Goal: Task Accomplishment & Management: Use online tool/utility

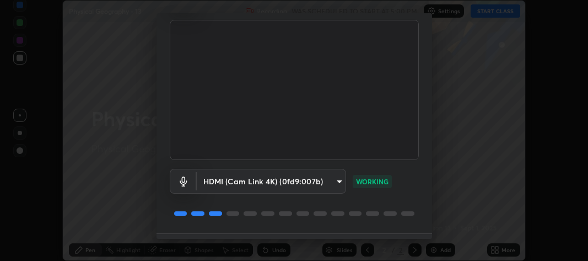
scroll to position [100, 0]
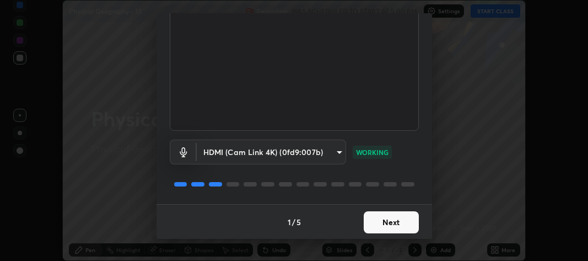
click at [384, 221] on button "Next" at bounding box center [391, 222] width 55 height 22
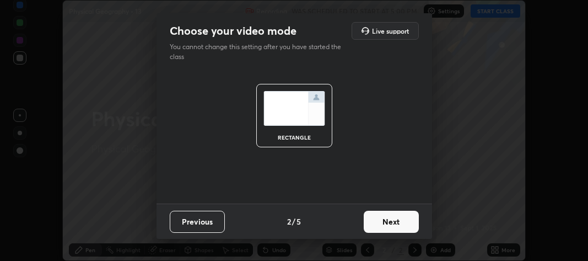
click at [387, 222] on button "Next" at bounding box center [391, 222] width 55 height 22
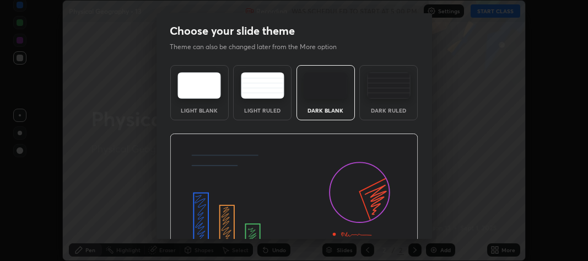
scroll to position [69, 0]
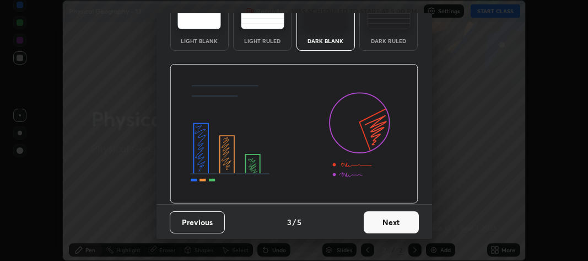
click at [389, 220] on button "Next" at bounding box center [391, 222] width 55 height 22
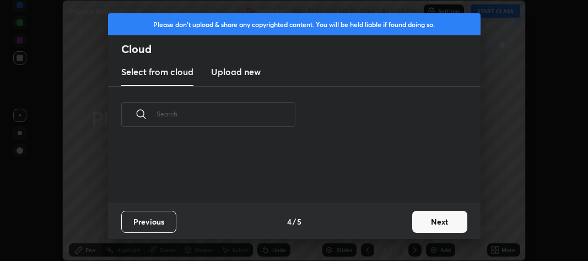
scroll to position [3, 6]
click at [426, 218] on button "Next" at bounding box center [440, 222] width 55 height 22
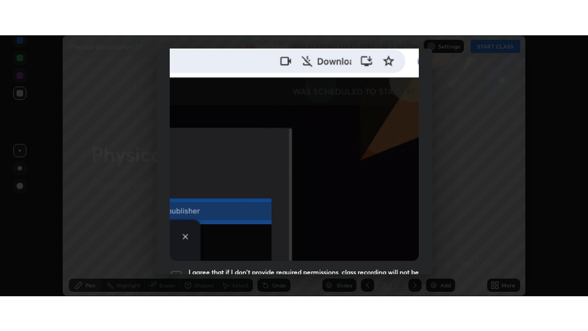
scroll to position [325, 0]
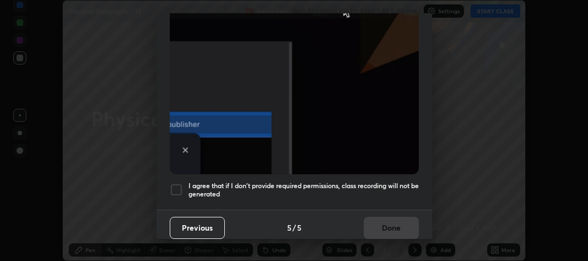
click at [178, 184] on div at bounding box center [176, 189] width 13 height 13
click at [380, 217] on button "Done" at bounding box center [391, 228] width 55 height 22
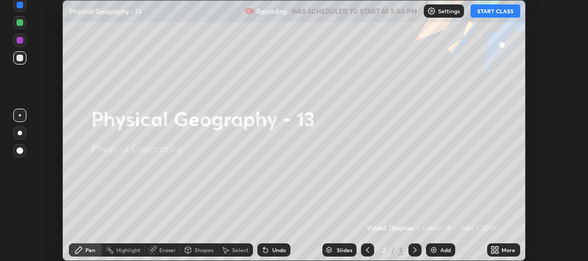
click at [497, 248] on icon at bounding box center [497, 248] width 3 height 3
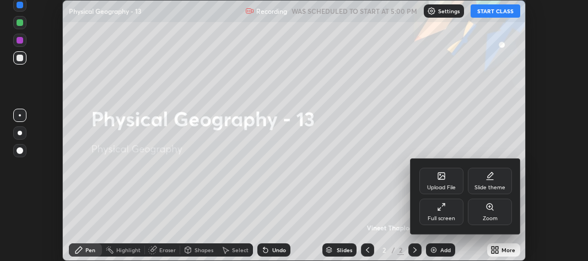
click at [438, 210] on icon at bounding box center [439, 208] width 3 height 3
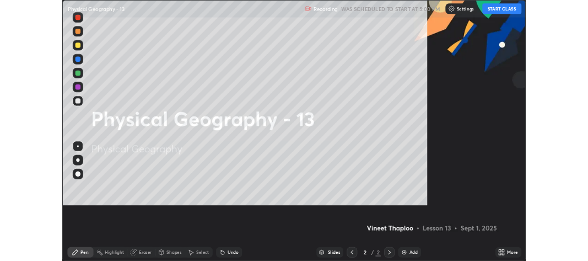
scroll to position [331, 588]
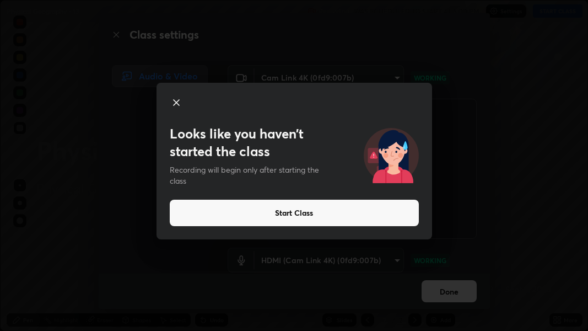
click at [309, 215] on button "Start Class" at bounding box center [294, 213] width 249 height 26
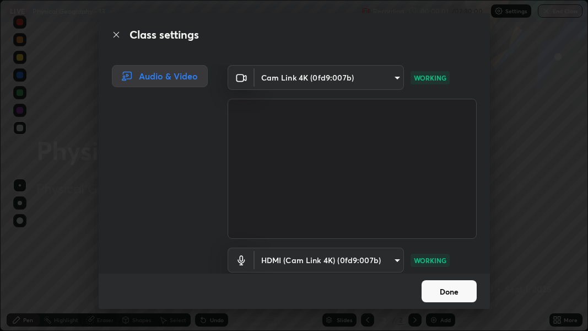
click at [450, 260] on button "Done" at bounding box center [449, 291] width 55 height 22
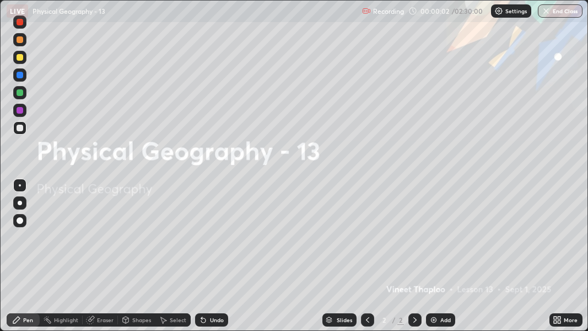
click at [441, 260] on div "Add" at bounding box center [440, 319] width 29 height 13
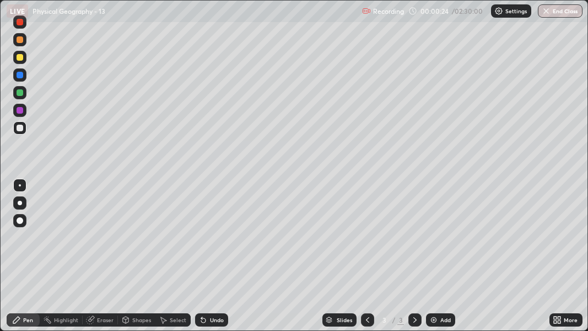
click at [18, 201] on div at bounding box center [20, 203] width 4 height 4
click at [19, 203] on div at bounding box center [20, 203] width 4 height 4
click at [19, 220] on div at bounding box center [20, 220] width 7 height 7
click at [21, 55] on div at bounding box center [20, 57] width 7 height 7
click at [206, 260] on div "Undo" at bounding box center [211, 319] width 33 height 13
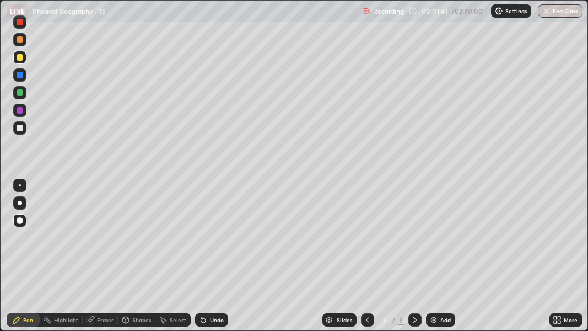
click at [207, 260] on div "Undo" at bounding box center [211, 319] width 33 height 13
click at [19, 113] on div at bounding box center [20, 110] width 7 height 7
click at [22, 130] on div at bounding box center [20, 128] width 7 height 7
click at [20, 76] on div at bounding box center [20, 75] width 7 height 7
click at [22, 41] on div at bounding box center [20, 39] width 7 height 7
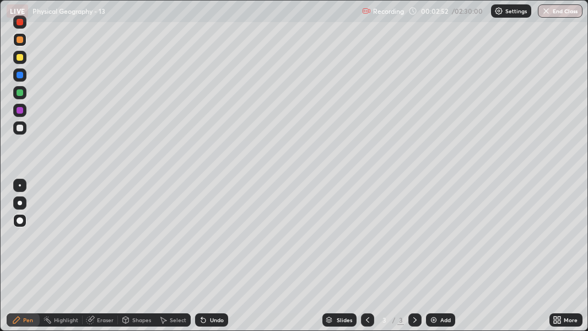
click at [19, 58] on div at bounding box center [20, 57] width 7 height 7
click at [21, 222] on div at bounding box center [20, 220] width 7 height 7
click at [21, 129] on div at bounding box center [20, 128] width 7 height 7
click at [20, 94] on div at bounding box center [20, 92] width 7 height 7
click at [19, 74] on div at bounding box center [20, 75] width 7 height 7
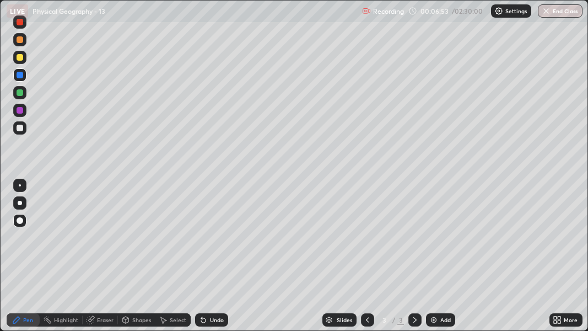
click at [23, 128] on div at bounding box center [19, 127] width 13 height 13
click at [22, 126] on div at bounding box center [20, 128] width 7 height 7
click at [566, 260] on div "More" at bounding box center [571, 320] width 14 height 6
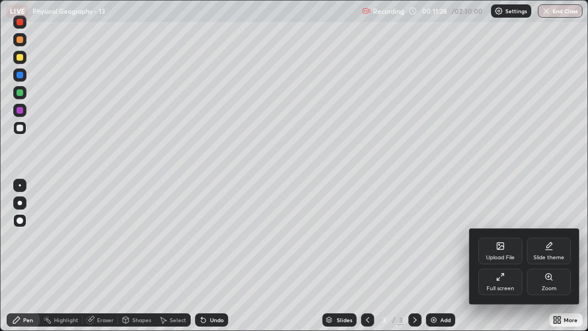
click at [509, 260] on div "Full screen" at bounding box center [501, 282] width 44 height 26
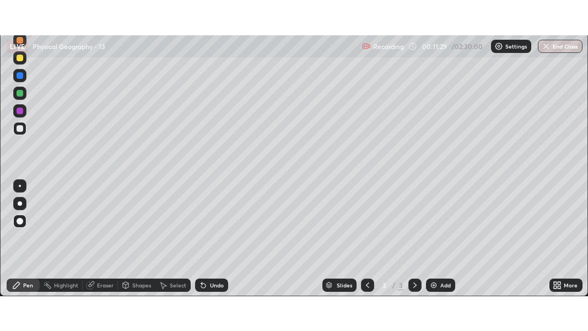
scroll to position [54891, 54563]
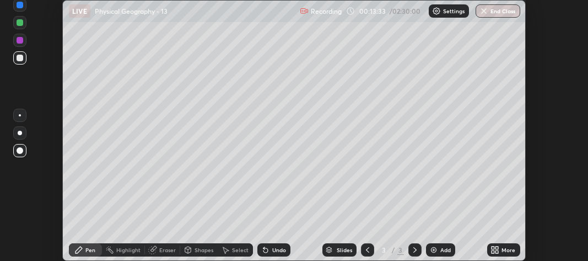
click at [501, 251] on div "More" at bounding box center [504, 249] width 33 height 13
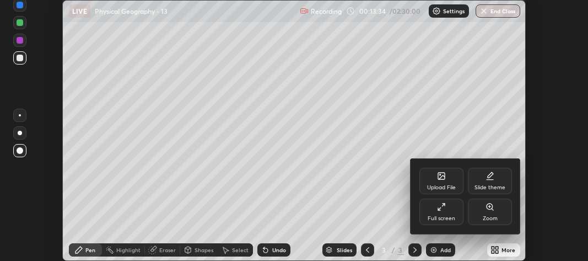
click at [442, 211] on icon at bounding box center [441, 206] width 9 height 9
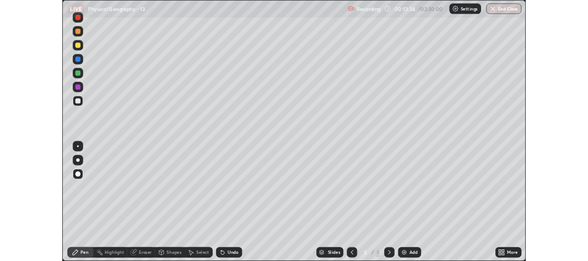
scroll to position [331, 588]
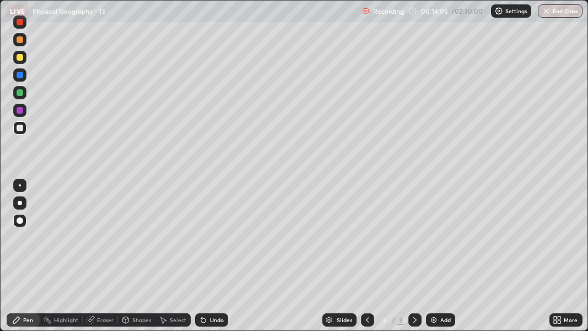
click at [21, 92] on div at bounding box center [20, 92] width 7 height 7
click at [20, 129] on div at bounding box center [20, 128] width 7 height 7
click at [564, 260] on div "More" at bounding box center [566, 319] width 33 height 13
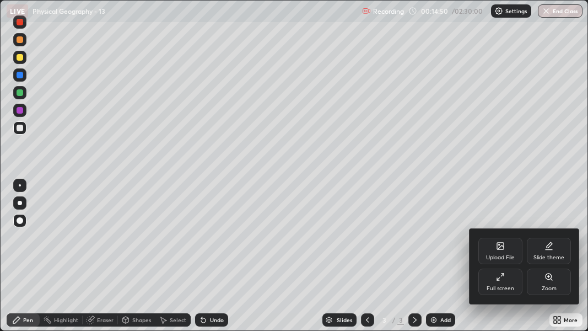
click at [506, 260] on div "Full screen" at bounding box center [501, 282] width 44 height 26
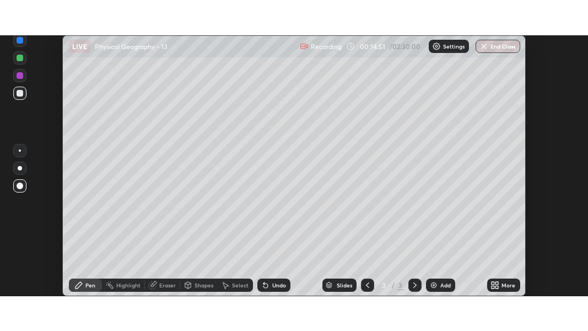
scroll to position [54891, 54563]
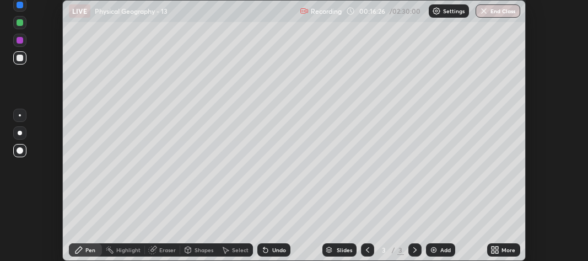
click at [506, 255] on div "More" at bounding box center [504, 249] width 33 height 13
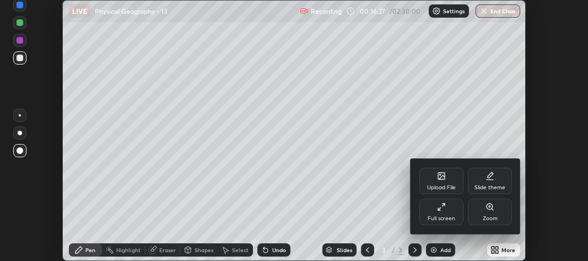
click at [451, 213] on div "Full screen" at bounding box center [442, 212] width 44 height 26
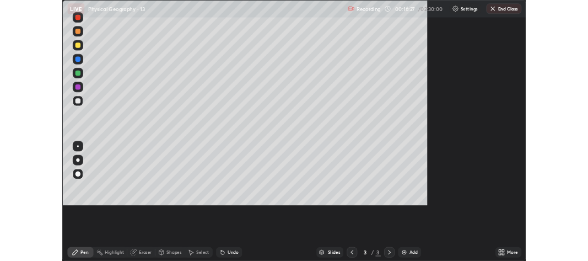
scroll to position [331, 588]
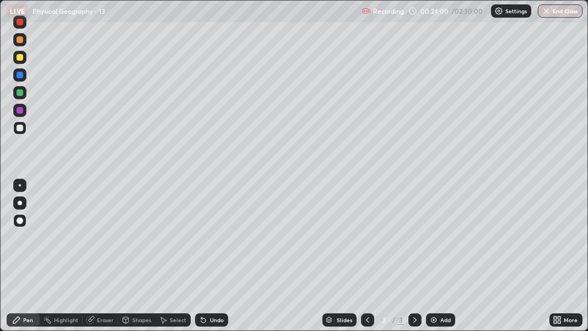
click at [568, 260] on div "More" at bounding box center [571, 320] width 14 height 6
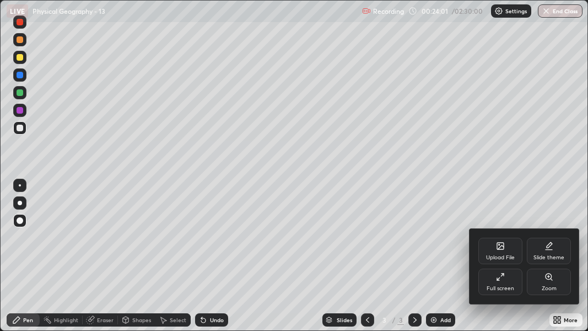
click at [509, 260] on div "Full screen" at bounding box center [501, 282] width 44 height 26
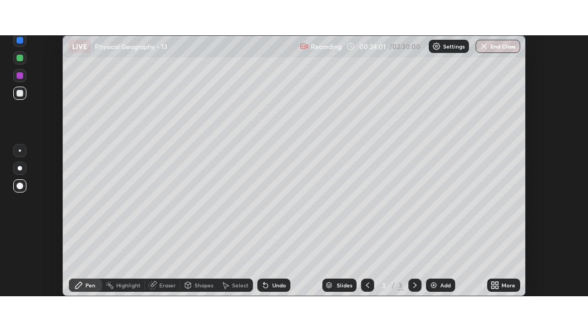
scroll to position [54891, 54563]
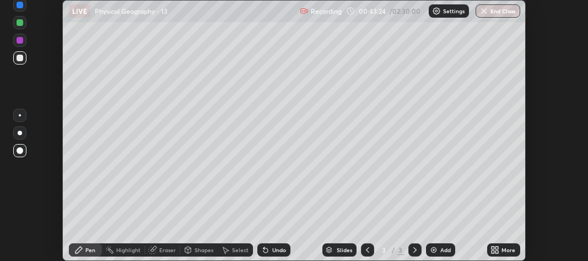
click at [499, 250] on icon at bounding box center [497, 251] width 3 height 3
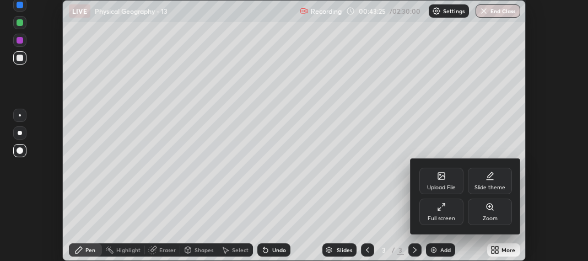
click at [448, 208] on div "Full screen" at bounding box center [442, 212] width 44 height 26
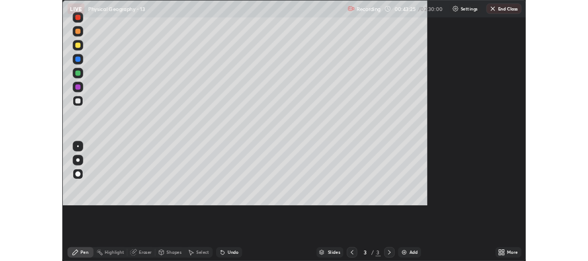
scroll to position [331, 588]
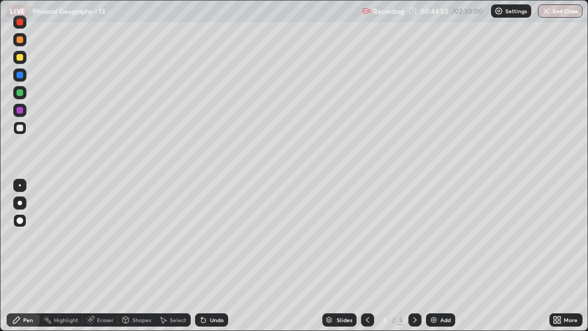
click at [19, 76] on div at bounding box center [20, 75] width 7 height 7
click at [23, 107] on div at bounding box center [19, 110] width 13 height 13
click at [568, 260] on div "More" at bounding box center [571, 320] width 14 height 6
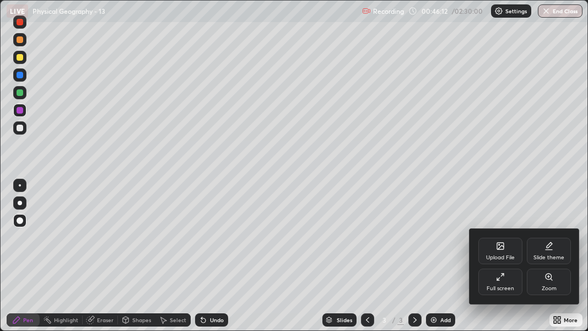
click at [507, 260] on div "Full screen" at bounding box center [501, 282] width 44 height 26
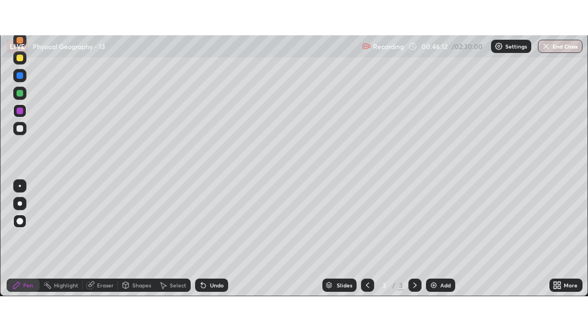
scroll to position [54891, 54563]
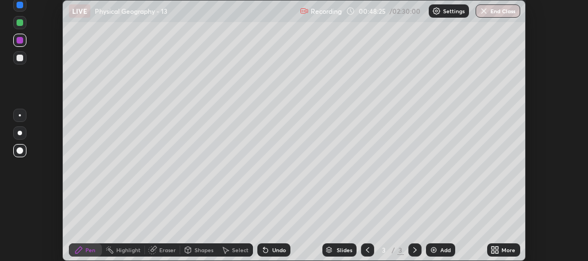
click at [496, 248] on icon at bounding box center [497, 248] width 3 height 3
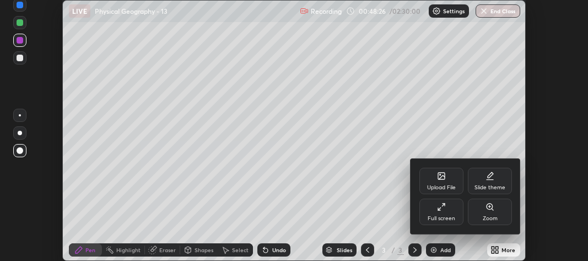
click at [438, 211] on div "Full screen" at bounding box center [442, 212] width 44 height 26
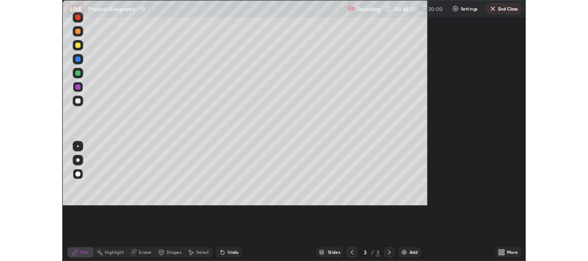
scroll to position [331, 588]
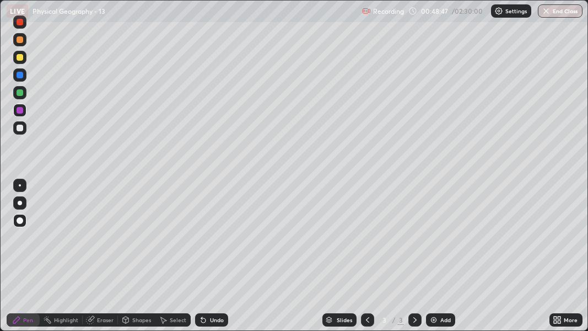
click at [211, 260] on div "Undo" at bounding box center [211, 319] width 33 height 13
click at [213, 260] on div "Undo" at bounding box center [217, 320] width 14 height 6
click at [210, 260] on div "Undo" at bounding box center [217, 320] width 14 height 6
click at [19, 203] on div at bounding box center [20, 203] width 4 height 4
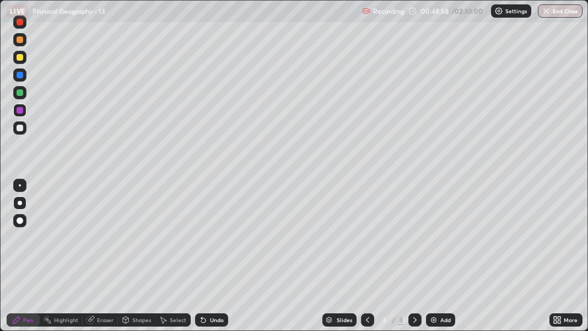
click at [19, 59] on div at bounding box center [20, 57] width 7 height 7
click at [20, 127] on div at bounding box center [20, 128] width 7 height 7
click at [22, 73] on div at bounding box center [20, 75] width 7 height 7
click at [434, 260] on img at bounding box center [434, 319] width 9 height 9
click at [558, 260] on icon at bounding box center [557, 319] width 9 height 9
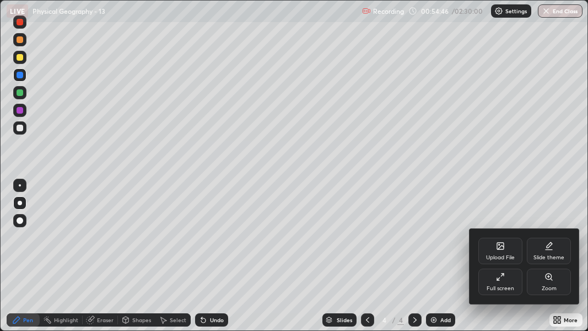
click at [505, 260] on div "Full screen" at bounding box center [501, 282] width 44 height 26
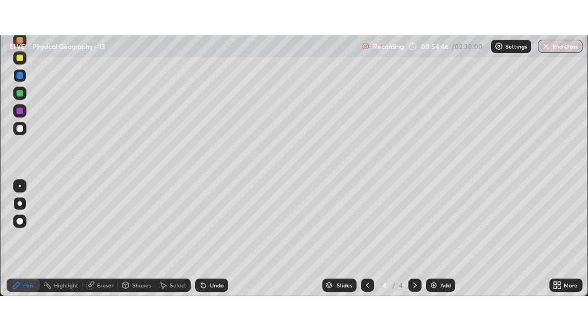
scroll to position [54891, 54563]
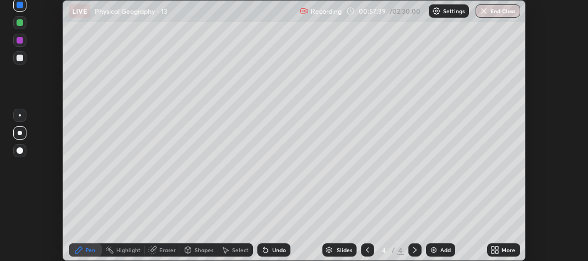
click at [494, 248] on icon at bounding box center [493, 248] width 3 height 3
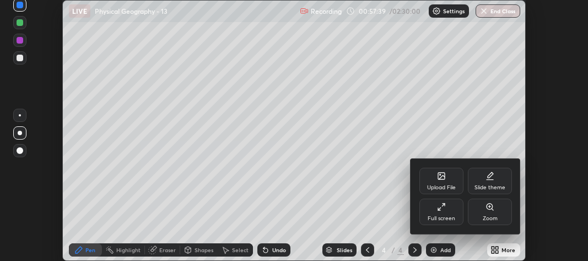
click at [457, 213] on div "Full screen" at bounding box center [442, 212] width 44 height 26
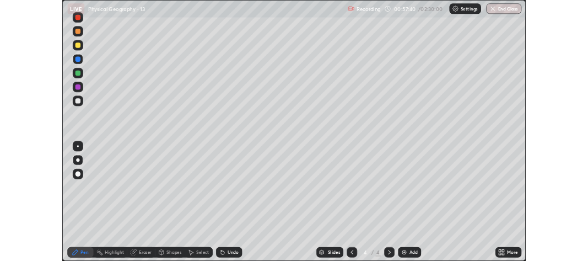
scroll to position [331, 588]
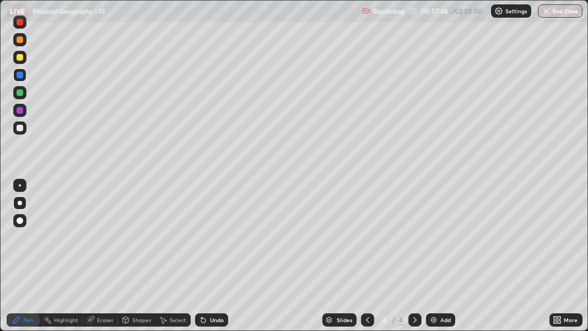
click at [371, 260] on div at bounding box center [367, 319] width 13 height 13
click at [18, 127] on div at bounding box center [20, 128] width 7 height 7
click at [432, 260] on img at bounding box center [434, 319] width 9 height 9
click at [20, 221] on div at bounding box center [20, 220] width 7 height 7
click at [22, 129] on div at bounding box center [20, 128] width 7 height 7
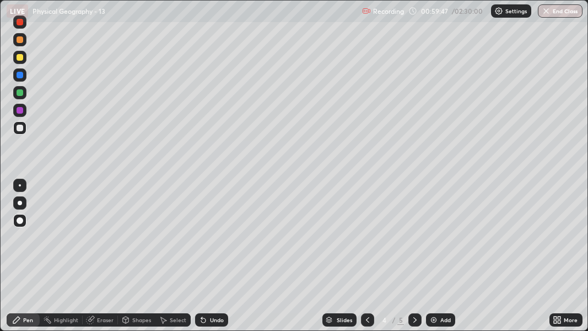
click at [21, 222] on div at bounding box center [20, 220] width 7 height 7
click at [143, 260] on div "Shapes" at bounding box center [141, 320] width 19 height 6
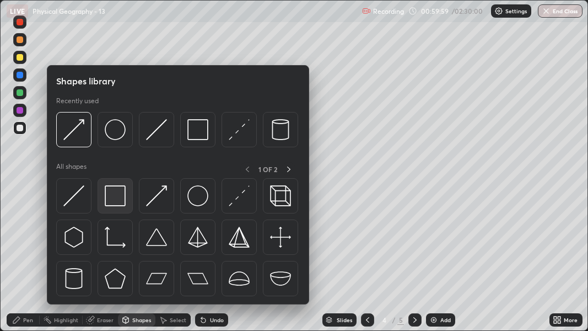
click at [121, 200] on img at bounding box center [115, 195] width 21 height 21
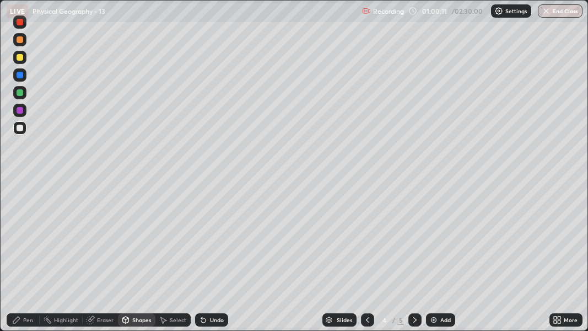
click at [141, 260] on div "Shapes" at bounding box center [141, 320] width 19 height 6
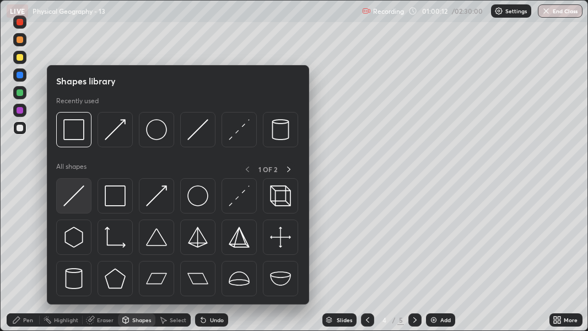
click at [82, 192] on img at bounding box center [73, 195] width 21 height 21
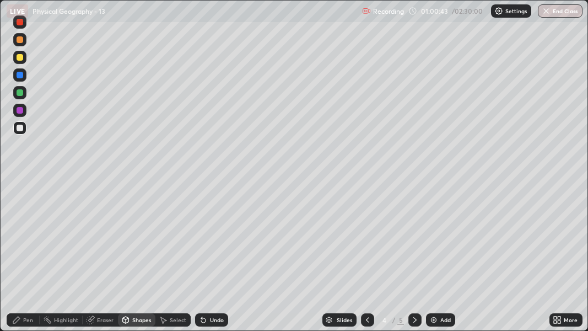
click at [25, 260] on div "Pen" at bounding box center [28, 320] width 10 height 6
click at [19, 202] on div at bounding box center [20, 203] width 4 height 4
click at [19, 110] on div at bounding box center [20, 110] width 7 height 7
click at [21, 129] on div at bounding box center [20, 128] width 7 height 7
click at [142, 260] on div "Shapes" at bounding box center [141, 320] width 19 height 6
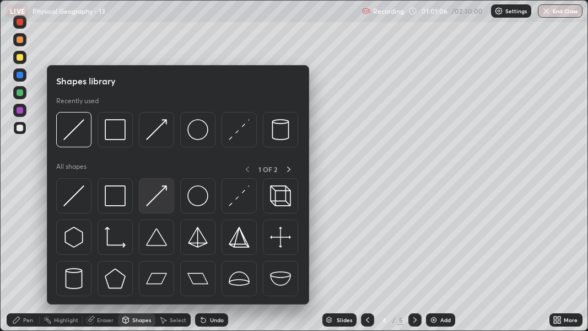
click at [159, 199] on img at bounding box center [156, 195] width 21 height 21
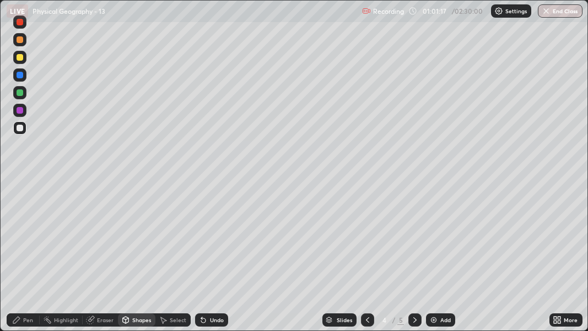
click at [34, 260] on div "Pen" at bounding box center [23, 319] width 33 height 13
click at [24, 220] on div at bounding box center [19, 220] width 13 height 13
click at [23, 129] on div at bounding box center [20, 128] width 7 height 7
click at [19, 206] on div at bounding box center [19, 202] width 13 height 13
click at [104, 260] on div "Eraser" at bounding box center [105, 320] width 17 height 6
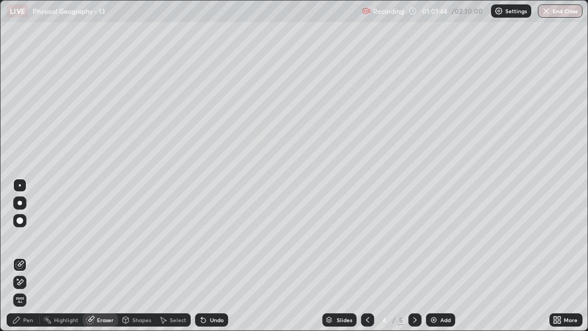
click at [141, 260] on div "Shapes" at bounding box center [141, 320] width 19 height 6
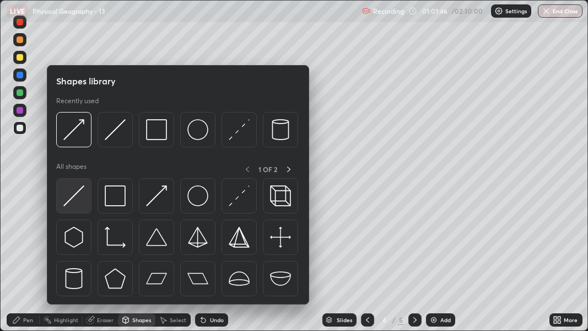
click at [79, 194] on img at bounding box center [73, 195] width 21 height 21
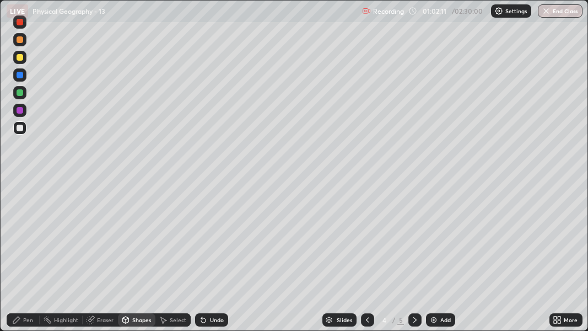
click at [133, 260] on div "Shapes" at bounding box center [137, 319] width 38 height 13
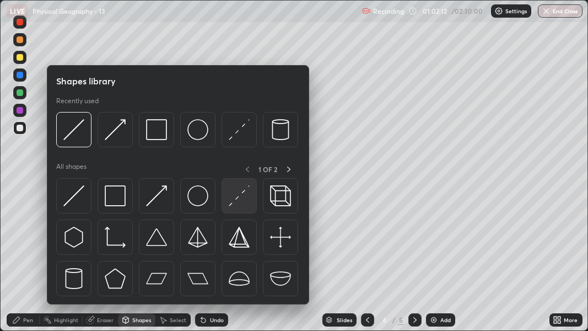
click at [238, 198] on img at bounding box center [239, 195] width 21 height 21
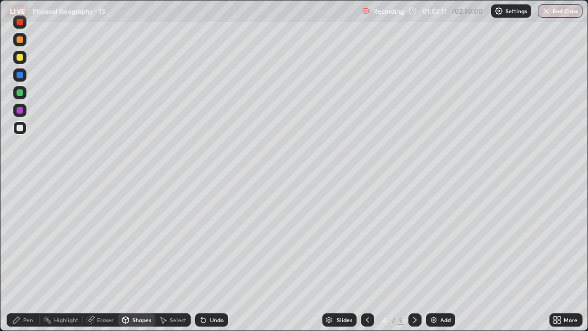
click at [96, 260] on div "Eraser" at bounding box center [100, 319] width 35 height 13
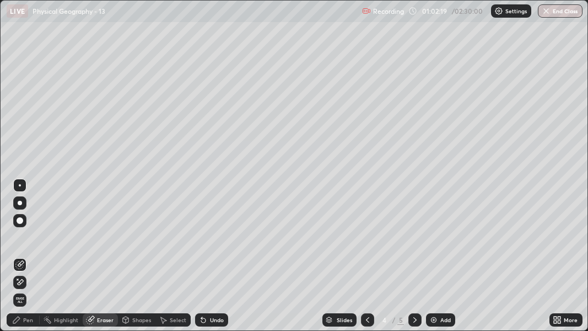
click at [30, 260] on div "Pen" at bounding box center [23, 319] width 33 height 13
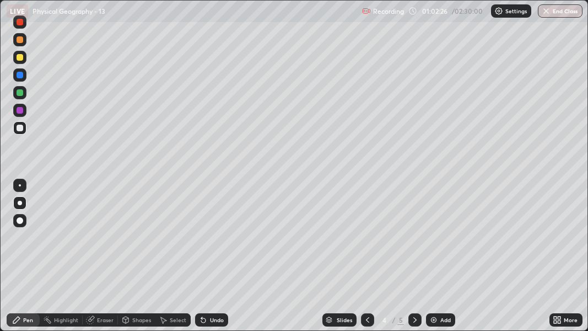
click at [20, 77] on div at bounding box center [20, 75] width 7 height 7
click at [104, 260] on div "Eraser" at bounding box center [105, 320] width 17 height 6
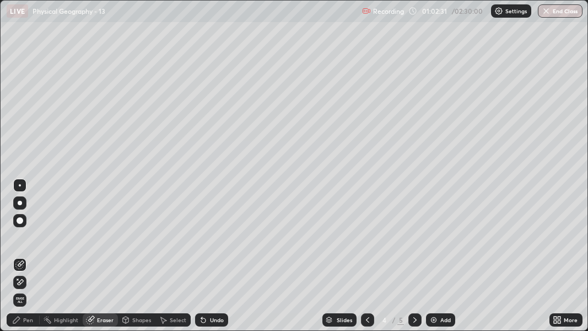
click at [25, 260] on div "Pen" at bounding box center [28, 320] width 10 height 6
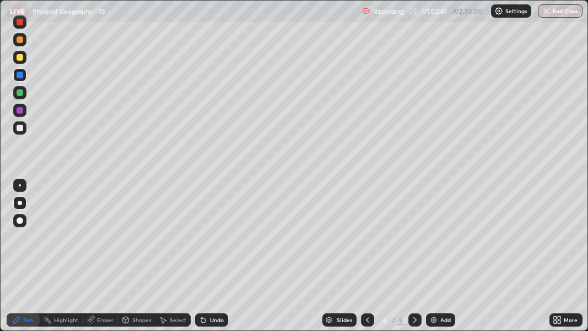
click at [18, 57] on div at bounding box center [20, 57] width 7 height 7
click at [138, 260] on div "Shapes" at bounding box center [141, 320] width 19 height 6
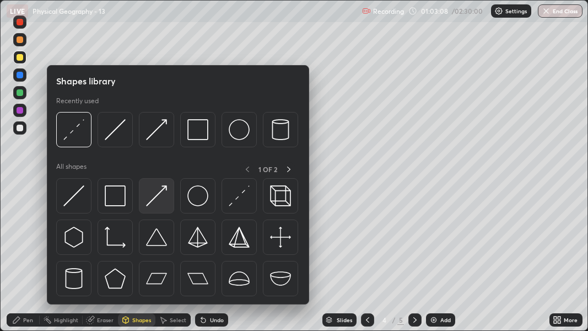
click at [154, 194] on img at bounding box center [156, 195] width 21 height 21
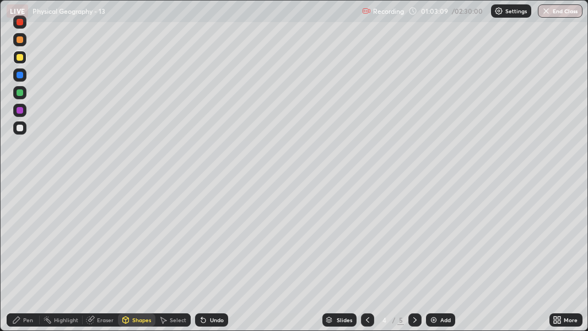
click at [24, 127] on div at bounding box center [19, 127] width 13 height 13
click at [21, 93] on div at bounding box center [20, 92] width 7 height 7
click at [176, 260] on div "Select" at bounding box center [178, 320] width 17 height 6
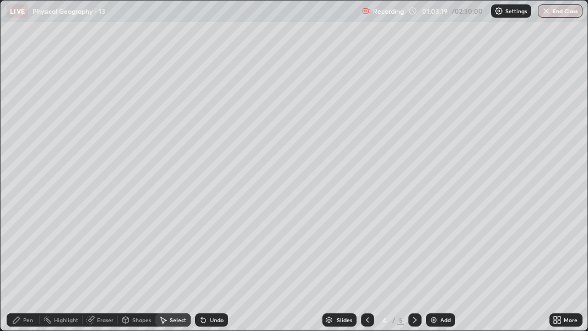
click at [214, 260] on div "Undo" at bounding box center [217, 320] width 14 height 6
click at [30, 260] on div "Pen" at bounding box center [23, 319] width 33 height 13
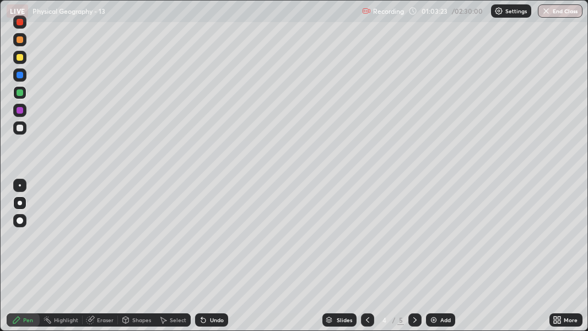
click at [138, 260] on div "Shapes" at bounding box center [141, 320] width 19 height 6
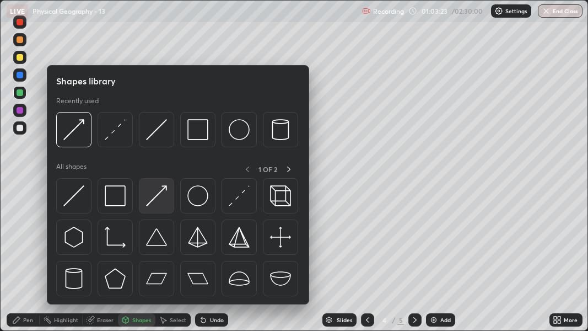
click at [152, 200] on img at bounding box center [156, 195] width 21 height 21
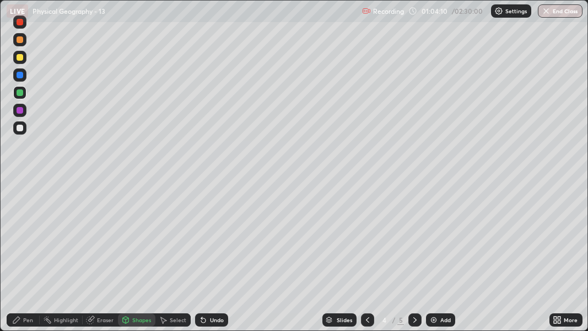
click at [28, 260] on div "Pen" at bounding box center [23, 319] width 33 height 13
click at [19, 203] on div at bounding box center [20, 203] width 4 height 4
click at [142, 260] on div "Shapes" at bounding box center [141, 320] width 19 height 6
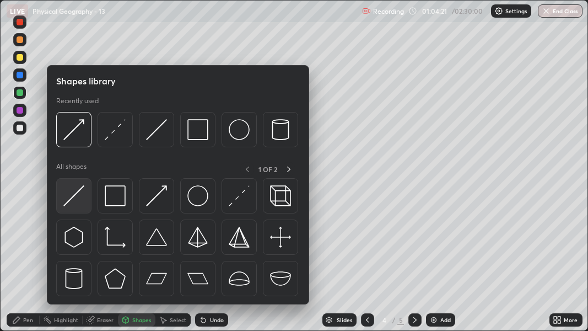
click at [80, 192] on img at bounding box center [73, 195] width 21 height 21
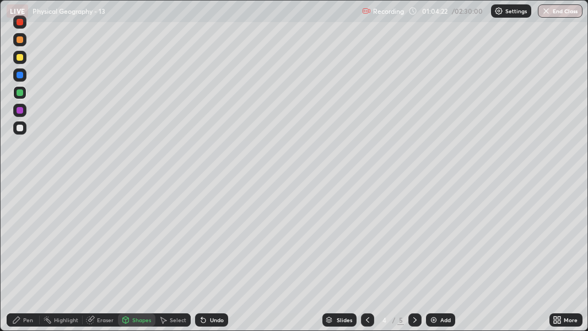
click at [18, 58] on div at bounding box center [20, 57] width 7 height 7
click at [27, 260] on div "Pen" at bounding box center [28, 320] width 10 height 6
click at [19, 203] on div at bounding box center [20, 203] width 4 height 4
click at [20, 55] on div at bounding box center [20, 57] width 7 height 7
click at [20, 126] on div at bounding box center [20, 128] width 7 height 7
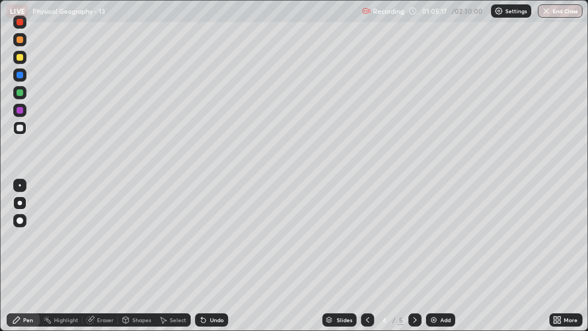
click at [18, 110] on div at bounding box center [20, 110] width 7 height 7
click at [15, 202] on div at bounding box center [19, 202] width 13 height 13
click at [18, 220] on div at bounding box center [20, 220] width 7 height 7
click at [21, 205] on div at bounding box center [19, 202] width 13 height 13
click at [19, 185] on div at bounding box center [20, 185] width 2 height 2
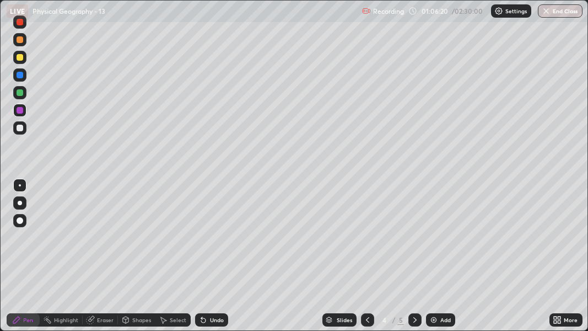
click at [23, 126] on div at bounding box center [19, 127] width 13 height 13
click at [18, 75] on div at bounding box center [20, 75] width 7 height 7
click at [20, 204] on div at bounding box center [20, 203] width 4 height 4
click at [103, 260] on div "Eraser" at bounding box center [105, 320] width 17 height 6
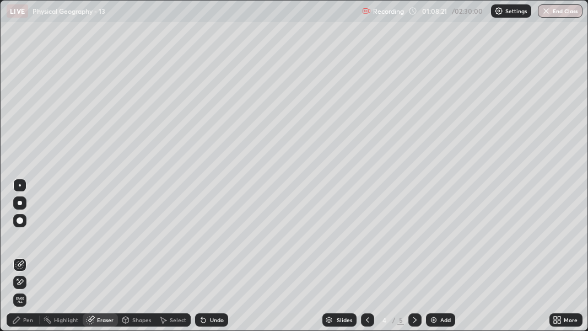
click at [23, 260] on div "Pen" at bounding box center [23, 319] width 33 height 13
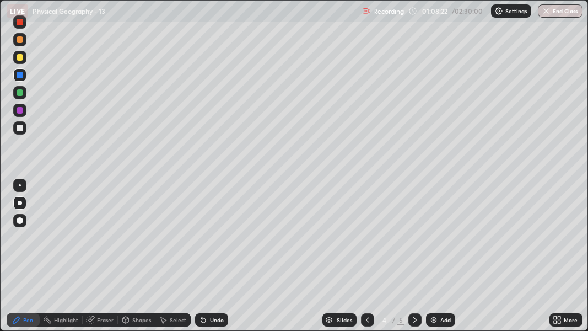
click at [22, 218] on div at bounding box center [20, 220] width 7 height 7
click at [19, 128] on div at bounding box center [20, 128] width 7 height 7
click at [23, 25] on div at bounding box center [19, 21] width 13 height 13
click at [18, 57] on div at bounding box center [20, 57] width 7 height 7
click at [111, 260] on div "Eraser" at bounding box center [105, 320] width 17 height 6
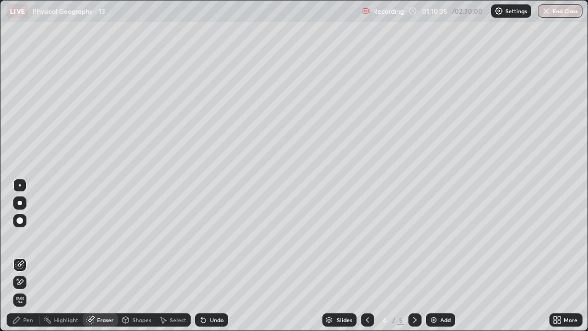
click at [28, 260] on div "Pen" at bounding box center [28, 320] width 10 height 6
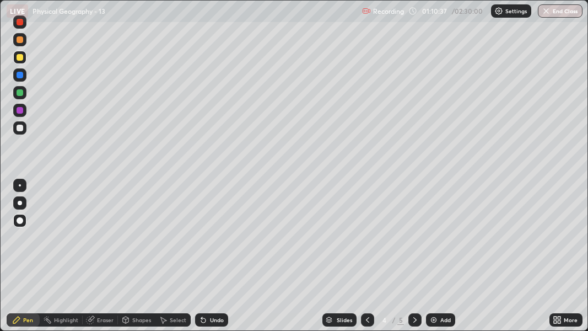
click at [20, 93] on div at bounding box center [20, 92] width 7 height 7
click at [21, 204] on div at bounding box center [20, 203] width 4 height 4
click at [20, 126] on div at bounding box center [20, 128] width 7 height 7
click at [18, 60] on div at bounding box center [20, 57] width 7 height 7
click at [432, 260] on img at bounding box center [434, 319] width 9 height 9
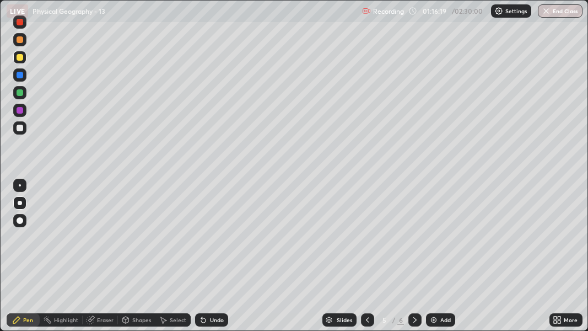
click at [138, 260] on div "Shapes" at bounding box center [141, 320] width 19 height 6
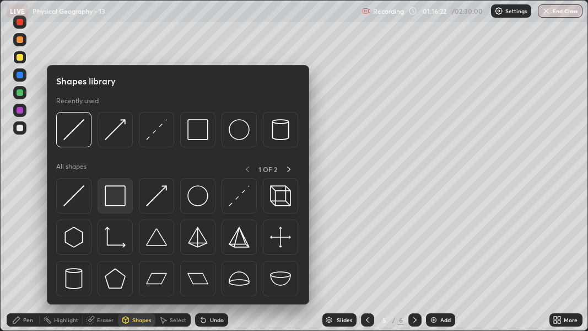
click at [116, 199] on img at bounding box center [115, 195] width 21 height 21
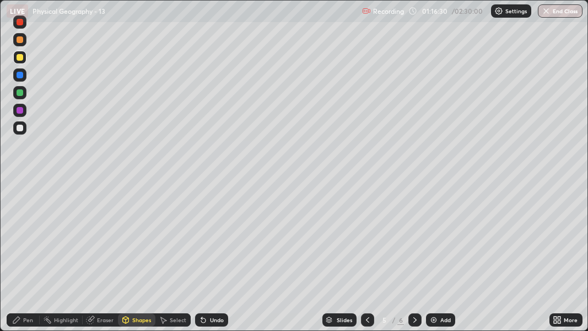
click at [142, 260] on div "Shapes" at bounding box center [141, 320] width 19 height 6
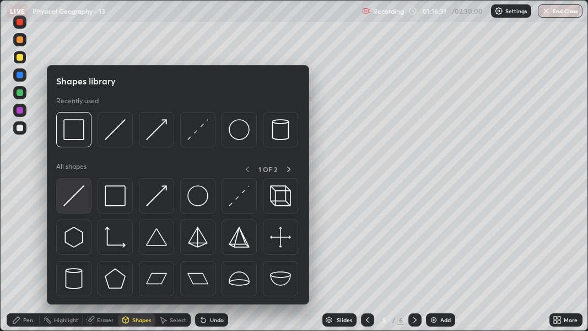
click at [82, 189] on img at bounding box center [73, 195] width 21 height 21
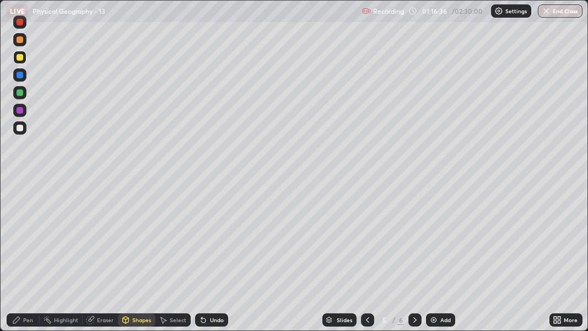
click at [140, 260] on div "Shapes" at bounding box center [141, 320] width 19 height 6
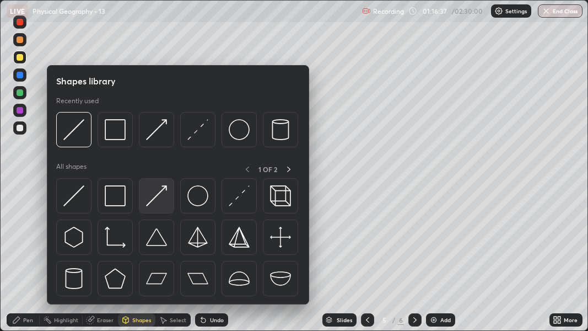
click at [159, 197] on img at bounding box center [156, 195] width 21 height 21
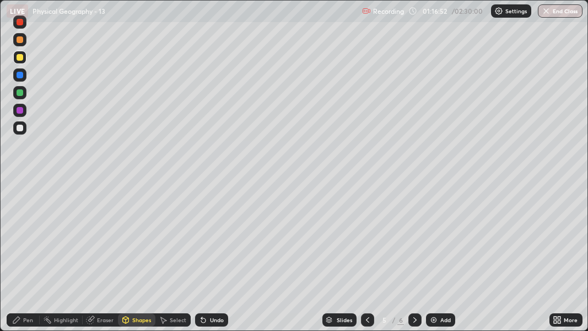
click at [28, 260] on div "Pen" at bounding box center [28, 320] width 10 height 6
click at [19, 203] on div at bounding box center [20, 203] width 4 height 4
click at [20, 203] on div at bounding box center [20, 203] width 4 height 4
click at [142, 260] on div "Shapes" at bounding box center [141, 320] width 19 height 6
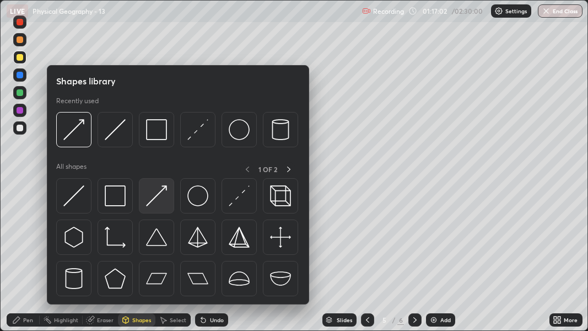
click at [160, 194] on img at bounding box center [156, 195] width 21 height 21
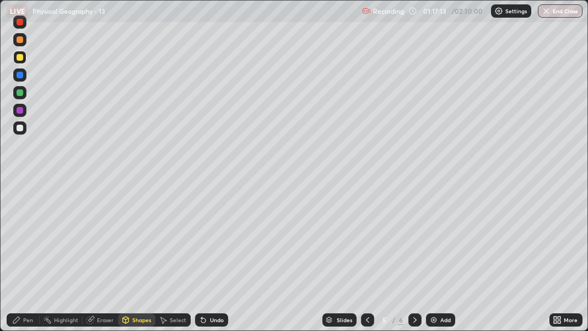
click at [33, 260] on div "Pen" at bounding box center [28, 320] width 10 height 6
click at [20, 203] on div at bounding box center [20, 203] width 4 height 4
click at [19, 95] on div at bounding box center [20, 92] width 7 height 7
click at [32, 260] on div "Pen" at bounding box center [28, 320] width 10 height 6
click at [19, 203] on div at bounding box center [20, 203] width 4 height 4
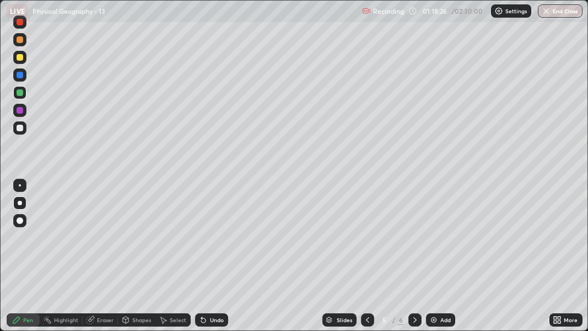
click at [16, 59] on div at bounding box center [19, 57] width 13 height 13
click at [142, 260] on div "Shapes" at bounding box center [141, 320] width 19 height 6
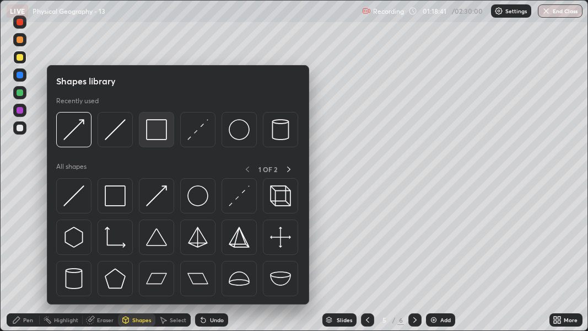
click at [157, 130] on img at bounding box center [156, 129] width 21 height 21
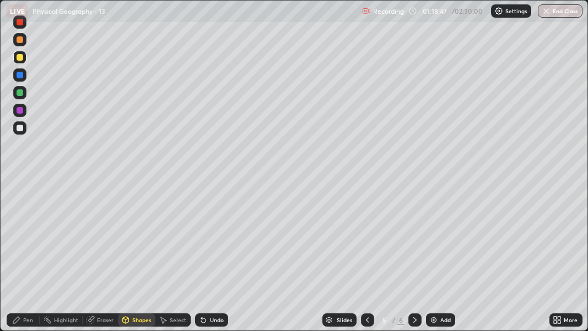
click at [145, 260] on div "Shapes" at bounding box center [141, 320] width 19 height 6
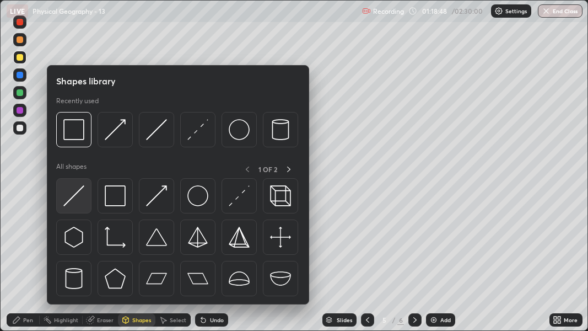
click at [84, 189] on img at bounding box center [73, 195] width 21 height 21
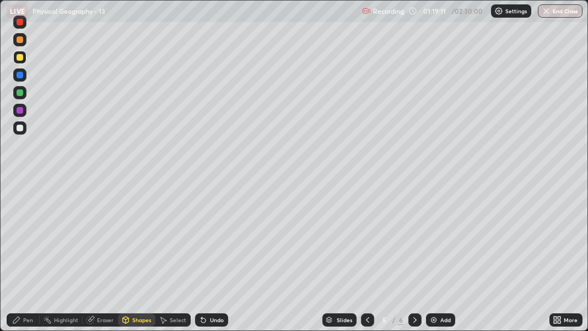
click at [21, 260] on icon at bounding box center [16, 319] width 9 height 9
click at [19, 204] on div at bounding box center [20, 203] width 4 height 4
click at [19, 202] on div at bounding box center [20, 203] width 4 height 4
click at [130, 260] on div "Shapes" at bounding box center [137, 319] width 38 height 13
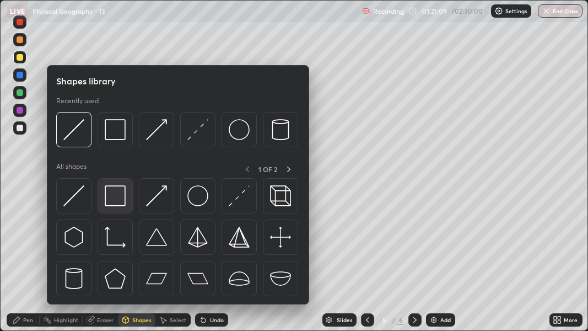
click at [112, 197] on img at bounding box center [115, 195] width 21 height 21
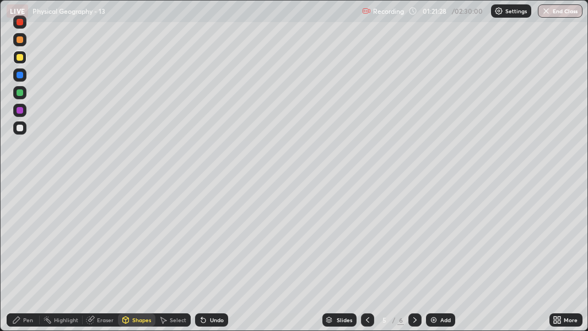
click at [20, 129] on div at bounding box center [20, 128] width 7 height 7
click at [63, 260] on div "Highlight" at bounding box center [66, 320] width 24 height 6
click at [19, 260] on icon at bounding box center [19, 282] width 2 height 2
click at [22, 129] on div at bounding box center [20, 128] width 7 height 7
click at [19, 260] on icon at bounding box center [20, 286] width 7 height 0
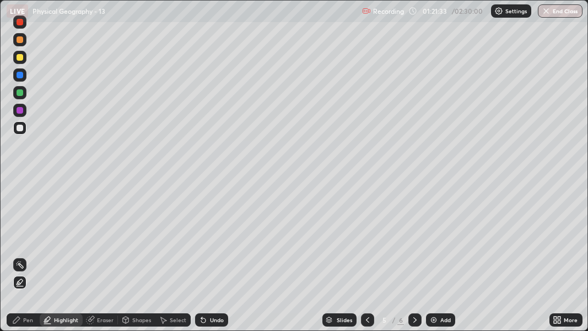
click at [20, 260] on icon at bounding box center [16, 319] width 9 height 9
click at [19, 219] on div at bounding box center [20, 220] width 7 height 7
click at [20, 128] on div at bounding box center [20, 128] width 7 height 7
click at [212, 260] on div "Undo" at bounding box center [217, 320] width 14 height 6
click at [217, 260] on div "Undo" at bounding box center [217, 320] width 14 height 6
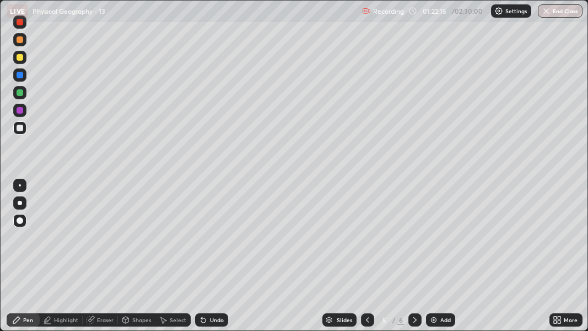
click at [560, 260] on icon at bounding box center [560, 318] width 3 height 3
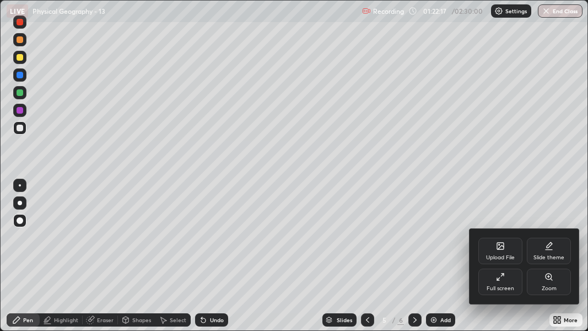
click at [495, 260] on div "Full screen" at bounding box center [501, 289] width 28 height 6
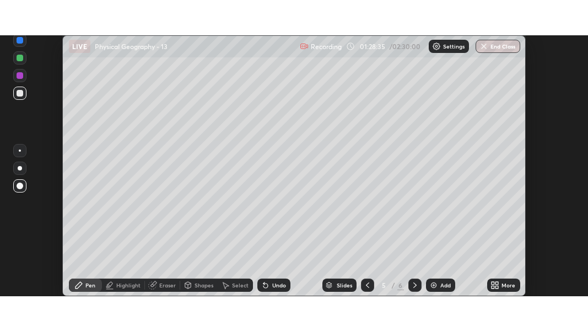
scroll to position [261, 588]
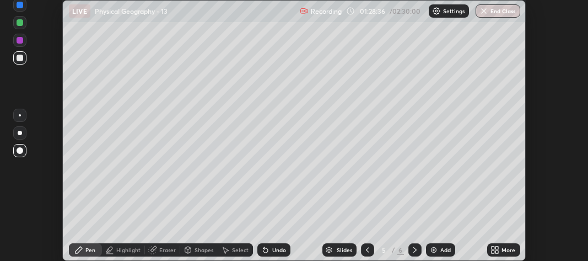
click at [502, 247] on div "More" at bounding box center [509, 250] width 14 height 6
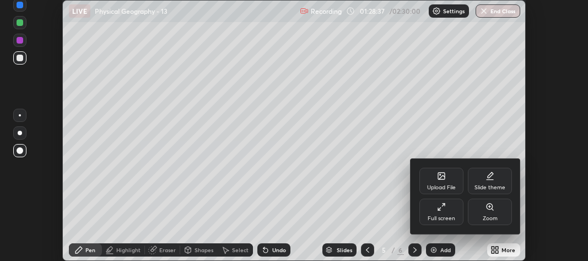
click at [451, 213] on div "Full screen" at bounding box center [442, 212] width 44 height 26
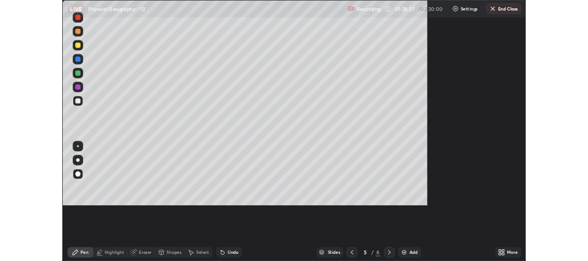
scroll to position [331, 588]
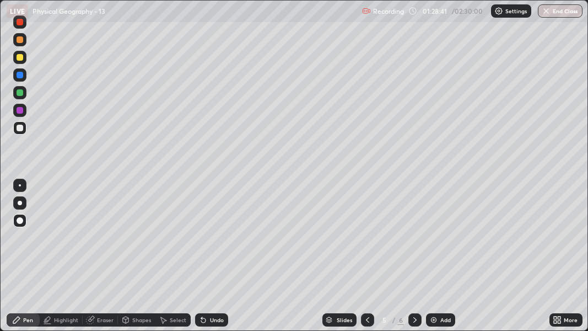
click at [367, 260] on icon at bounding box center [367, 319] width 9 height 9
click at [366, 260] on icon at bounding box center [367, 319] width 9 height 9
click at [443, 260] on div "Add" at bounding box center [446, 320] width 10 height 6
click at [24, 206] on div at bounding box center [19, 202] width 13 height 13
click at [211, 260] on div "Undo" at bounding box center [217, 320] width 14 height 6
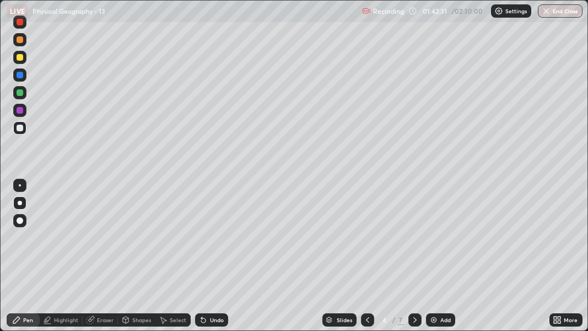
click at [208, 260] on div "Undo" at bounding box center [211, 319] width 33 height 13
click at [18, 94] on div at bounding box center [20, 92] width 7 height 7
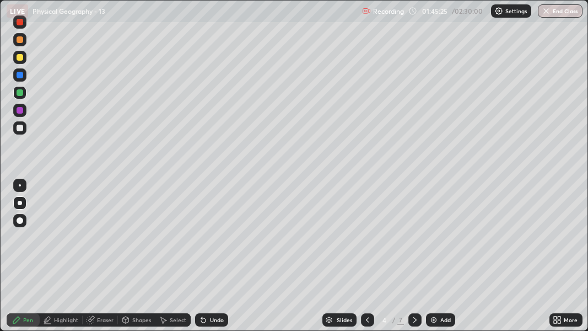
click at [19, 203] on div at bounding box center [20, 203] width 4 height 4
click at [22, 58] on div at bounding box center [20, 57] width 7 height 7
click at [23, 41] on div at bounding box center [20, 39] width 7 height 7
click at [18, 126] on div at bounding box center [20, 128] width 7 height 7
click at [557, 260] on icon at bounding box center [557, 319] width 9 height 9
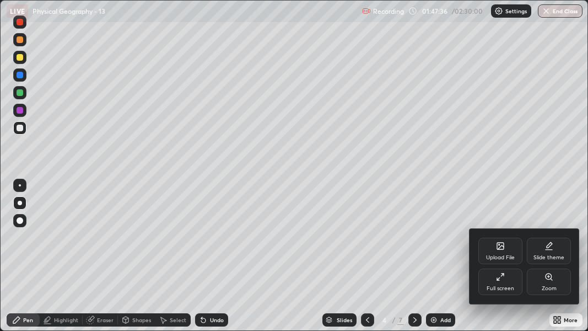
click at [507, 260] on div "Full screen" at bounding box center [501, 282] width 44 height 26
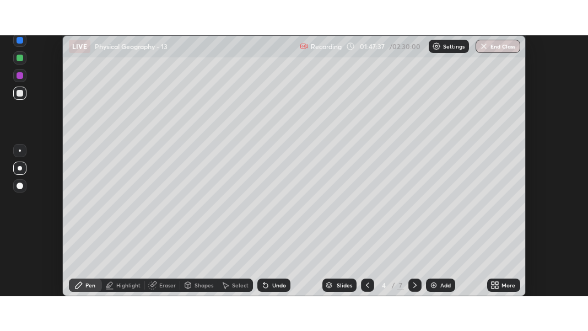
scroll to position [54891, 54563]
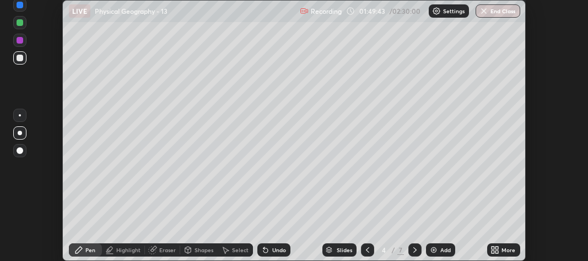
click at [494, 248] on icon at bounding box center [493, 248] width 3 height 3
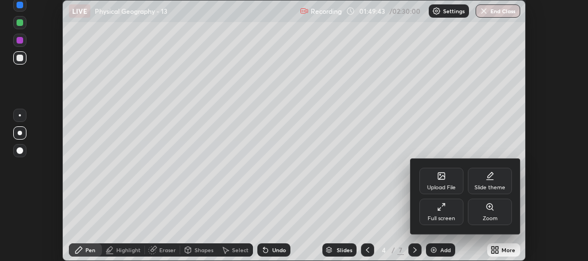
click at [441, 217] on div "Full screen" at bounding box center [442, 219] width 28 height 6
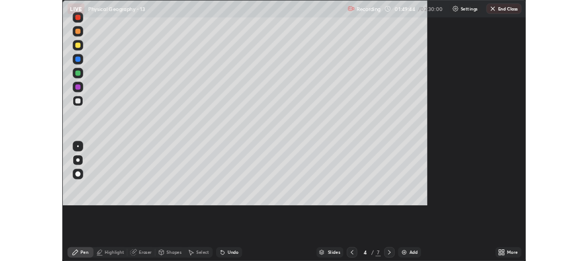
scroll to position [331, 588]
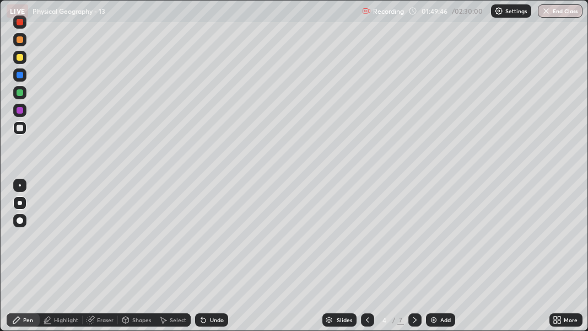
click at [23, 130] on div at bounding box center [20, 128] width 7 height 7
click at [170, 260] on div "Select" at bounding box center [178, 320] width 17 height 6
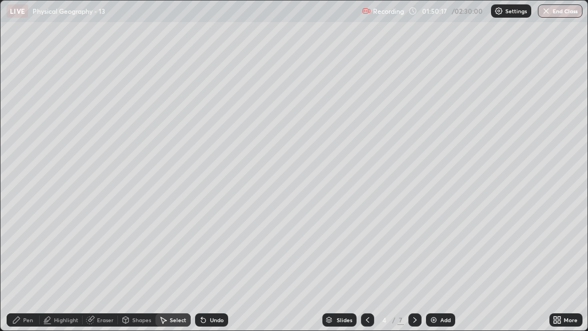
click at [140, 260] on div "Shapes" at bounding box center [141, 320] width 19 height 6
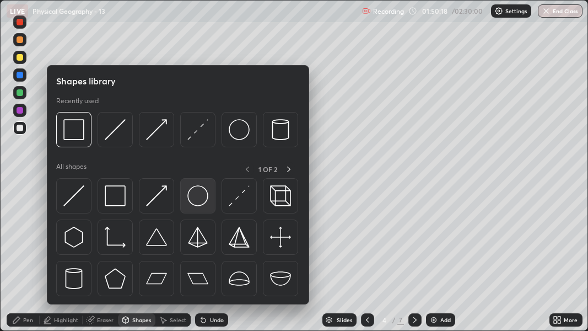
click at [199, 197] on img at bounding box center [198, 195] width 21 height 21
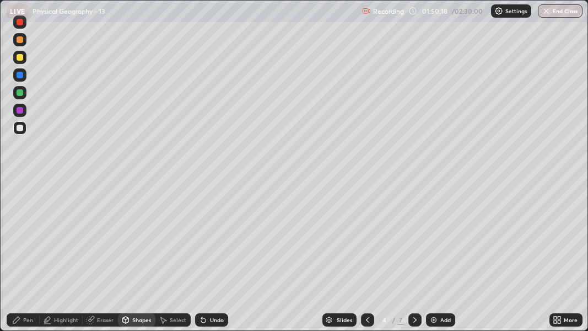
click at [19, 76] on div at bounding box center [20, 75] width 7 height 7
click at [173, 260] on div "Select" at bounding box center [178, 320] width 17 height 6
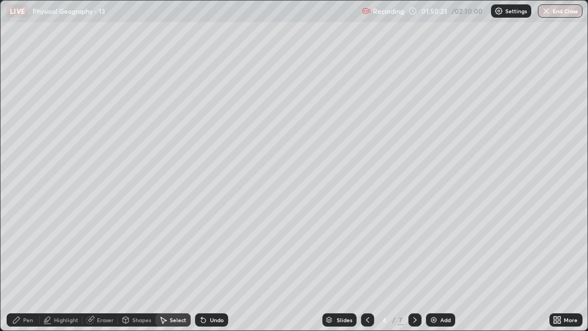
click at [65, 196] on div "0 ° Undo Copy Duplicate Duplicate to new slide Delete" at bounding box center [294, 166] width 587 height 330
click at [72, 260] on div "Highlight" at bounding box center [66, 320] width 24 height 6
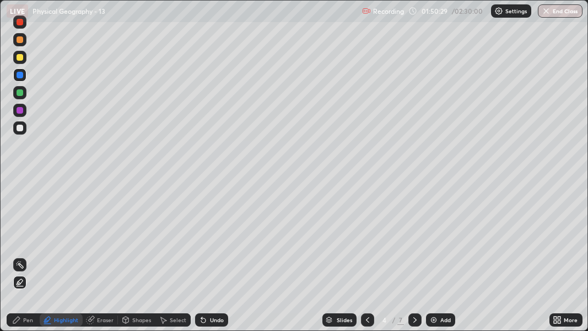
click at [19, 260] on icon at bounding box center [19, 282] width 2 height 2
click at [18, 74] on div at bounding box center [20, 75] width 7 height 7
click at [29, 260] on div "Pen" at bounding box center [28, 320] width 10 height 6
click at [20, 204] on div at bounding box center [20, 203] width 4 height 4
click at [24, 127] on div at bounding box center [19, 127] width 13 height 13
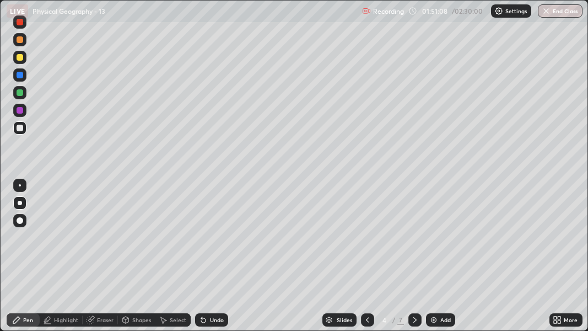
click at [19, 126] on div at bounding box center [20, 128] width 7 height 7
click at [14, 130] on div at bounding box center [19, 127] width 13 height 13
click at [170, 260] on div "Select" at bounding box center [173, 319] width 35 height 13
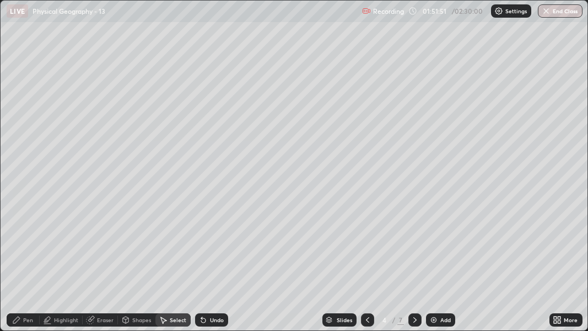
click at [144, 260] on div "Shapes" at bounding box center [141, 320] width 19 height 6
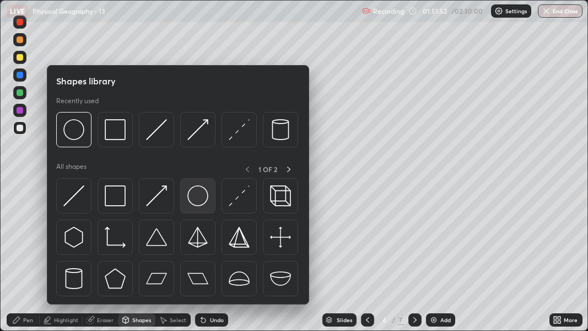
click at [197, 196] on img at bounding box center [198, 195] width 21 height 21
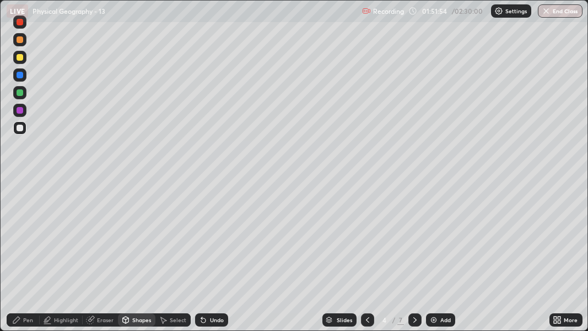
click at [22, 77] on div at bounding box center [20, 75] width 7 height 7
click at [174, 260] on div "Select" at bounding box center [178, 320] width 17 height 6
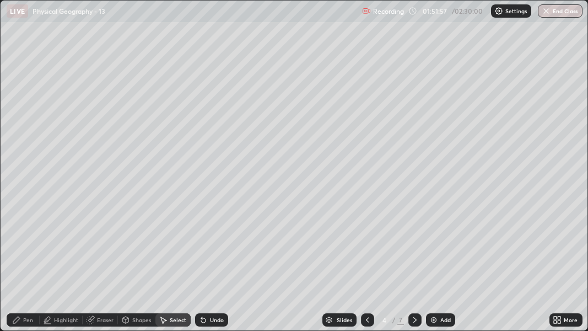
click at [184, 226] on div "0 ° Undo Copy Duplicate Duplicate to new slide Delete" at bounding box center [294, 166] width 587 height 330
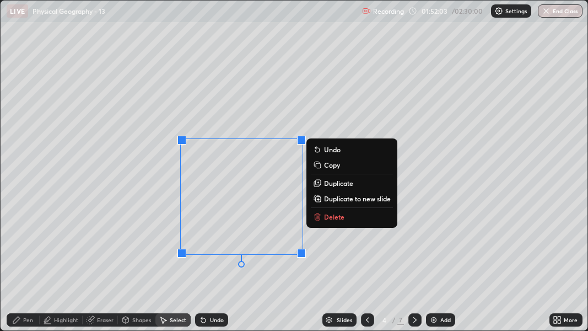
click at [183, 142] on div at bounding box center [182, 140] width 9 height 9
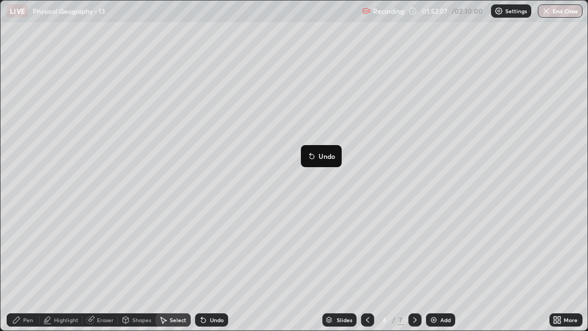
click at [30, 260] on div "Pen" at bounding box center [28, 320] width 10 height 6
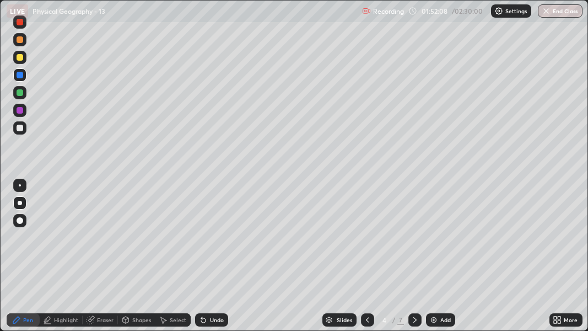
click at [20, 203] on div at bounding box center [20, 203] width 4 height 4
click at [20, 60] on div at bounding box center [20, 57] width 7 height 7
click at [22, 42] on div at bounding box center [19, 39] width 13 height 13
click at [19, 57] on div at bounding box center [20, 57] width 7 height 7
click at [106, 260] on div "Eraser" at bounding box center [105, 320] width 17 height 6
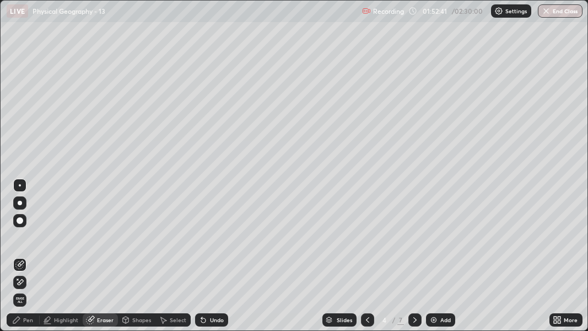
click at [72, 260] on div "Highlight" at bounding box center [66, 320] width 24 height 6
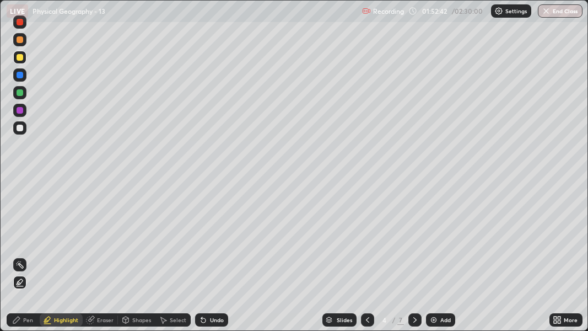
click at [26, 260] on div "Pen" at bounding box center [28, 320] width 10 height 6
click at [63, 260] on div "Highlight" at bounding box center [66, 320] width 24 height 6
click at [21, 260] on icon at bounding box center [19, 282] width 9 height 9
click at [21, 75] on div at bounding box center [20, 75] width 7 height 7
click at [19, 58] on div at bounding box center [20, 57] width 7 height 7
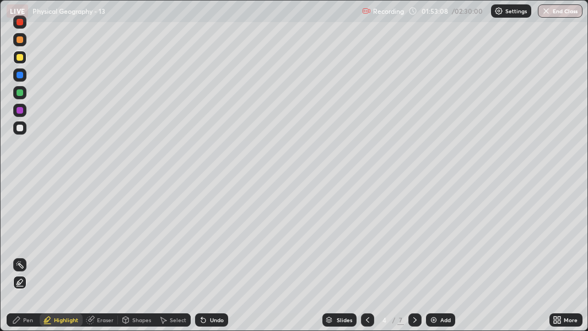
click at [22, 260] on div "Pen" at bounding box center [23, 319] width 33 height 13
click at [19, 185] on div at bounding box center [20, 185] width 2 height 2
click at [21, 129] on div at bounding box center [20, 128] width 7 height 7
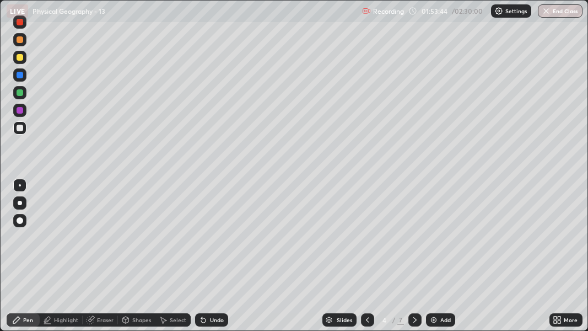
click at [19, 202] on div at bounding box center [20, 203] width 4 height 4
click at [22, 129] on div at bounding box center [20, 128] width 7 height 7
click at [133, 260] on div "Shapes" at bounding box center [141, 320] width 19 height 6
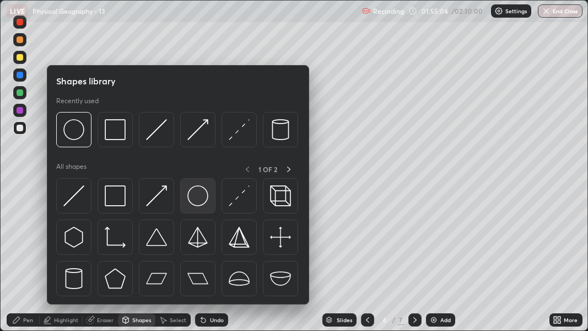
click at [194, 192] on img at bounding box center [198, 195] width 21 height 21
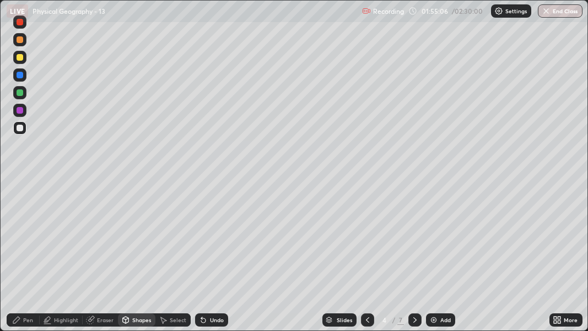
click at [19, 76] on div at bounding box center [20, 75] width 7 height 7
click at [170, 260] on div "Select" at bounding box center [178, 320] width 17 height 6
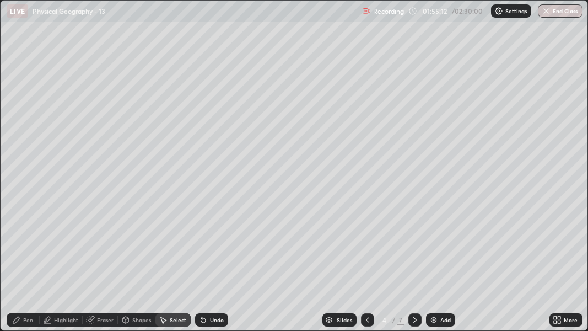
click at [330, 195] on div "0 ° Undo Copy Duplicate Duplicate to new slide Delete" at bounding box center [294, 166] width 587 height 330
click at [340, 194] on div "0 ° Undo Copy Duplicate Duplicate to new slide Delete" at bounding box center [294, 166] width 587 height 330
click at [392, 226] on div "0 ° Undo Copy Duplicate Duplicate to new slide Delete" at bounding box center [294, 166] width 587 height 330
click at [438, 240] on div "0 ° Undo Copy Duplicate Duplicate to new slide Delete" at bounding box center [294, 166] width 587 height 330
click at [439, 228] on div "0 ° Undo Copy Duplicate Duplicate to new slide Delete" at bounding box center [294, 166] width 587 height 330
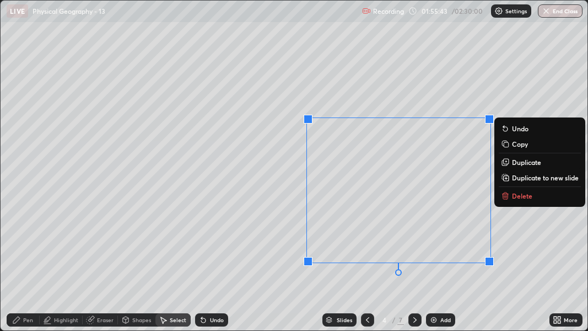
click at [185, 254] on div "0 ° Undo Copy Duplicate Duplicate to new slide Delete" at bounding box center [294, 166] width 587 height 330
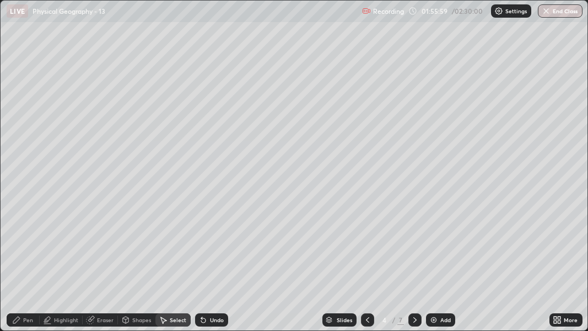
click at [20, 260] on icon at bounding box center [16, 319] width 9 height 9
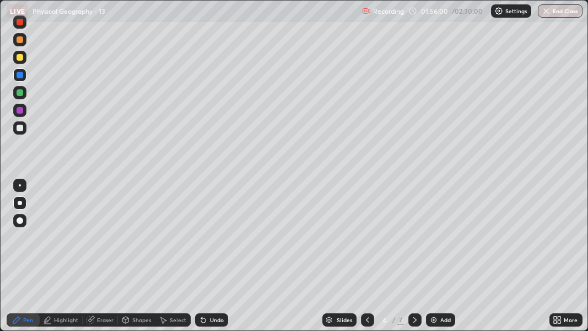
click at [15, 127] on div at bounding box center [19, 127] width 13 height 13
click at [23, 130] on div at bounding box center [19, 127] width 13 height 13
click at [210, 260] on div "Undo" at bounding box center [211, 319] width 33 height 13
click at [19, 129] on div at bounding box center [20, 128] width 7 height 7
click at [560, 260] on icon at bounding box center [560, 321] width 3 height 3
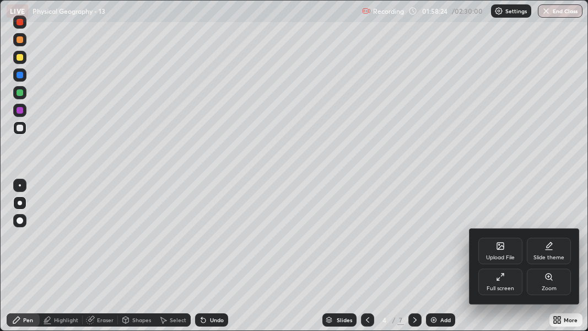
click at [507, 260] on div "Full screen" at bounding box center [501, 282] width 44 height 26
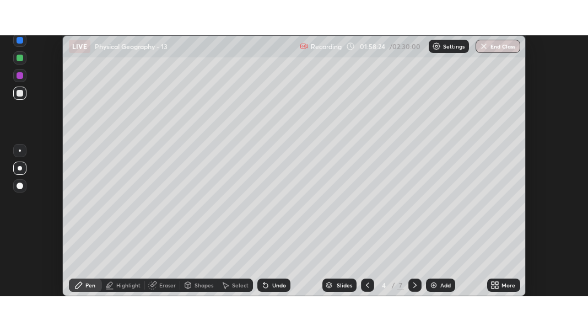
scroll to position [54891, 54563]
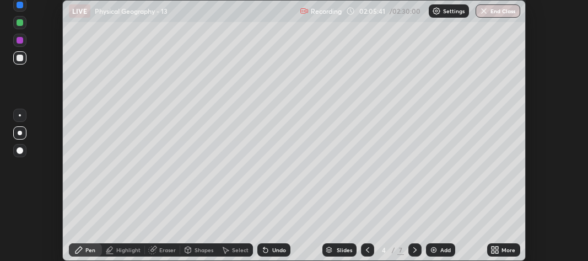
click at [493, 253] on icon at bounding box center [493, 251] width 3 height 3
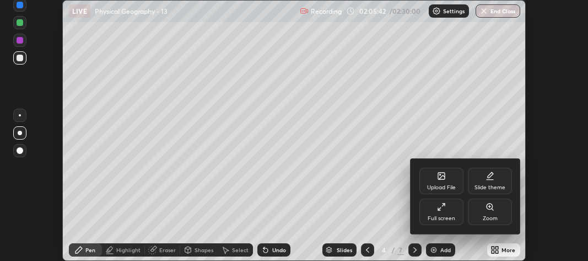
click at [443, 220] on div "Full screen" at bounding box center [442, 219] width 28 height 6
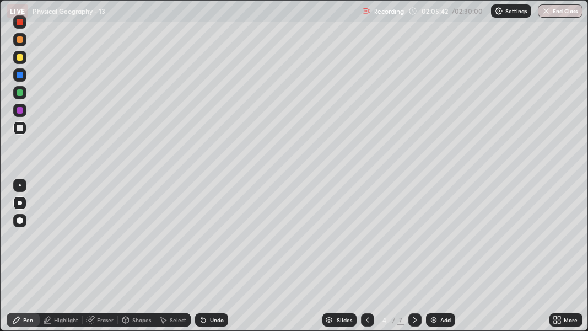
scroll to position [331, 588]
click at [431, 260] on img at bounding box center [434, 319] width 9 height 9
click at [149, 260] on div "Shapes" at bounding box center [141, 320] width 19 height 6
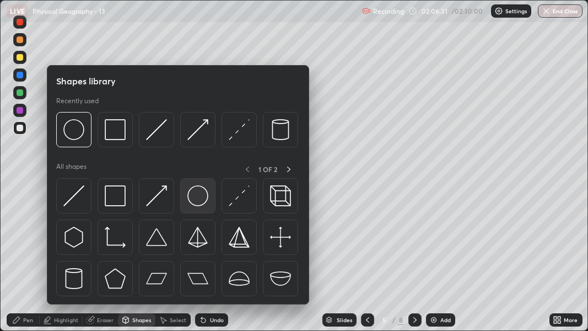
click at [196, 198] on img at bounding box center [198, 195] width 21 height 21
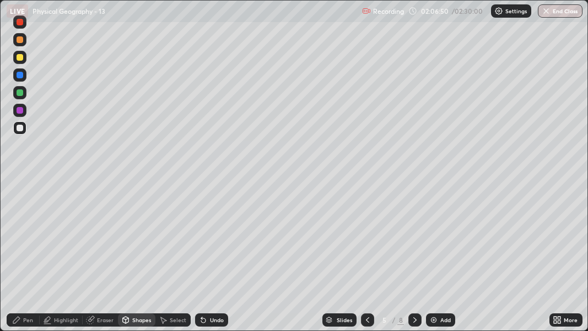
click at [20, 260] on icon at bounding box center [16, 319] width 9 height 9
click at [18, 221] on div at bounding box center [20, 220] width 7 height 7
click at [19, 203] on div at bounding box center [20, 203] width 4 height 4
click at [20, 110] on div at bounding box center [20, 110] width 7 height 7
click at [21, 58] on div at bounding box center [20, 57] width 7 height 7
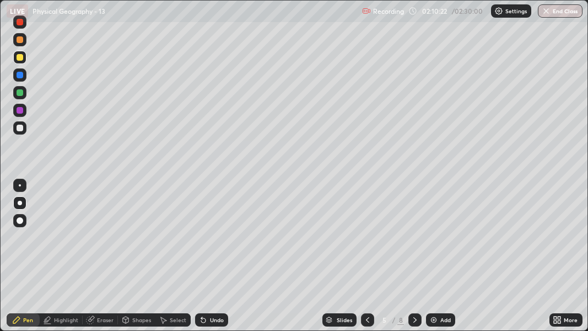
click at [21, 92] on div at bounding box center [20, 92] width 7 height 7
click at [21, 95] on div at bounding box center [20, 92] width 7 height 7
click at [19, 127] on div at bounding box center [20, 128] width 7 height 7
click at [19, 93] on div at bounding box center [20, 92] width 7 height 7
click at [19, 129] on div at bounding box center [20, 128] width 7 height 7
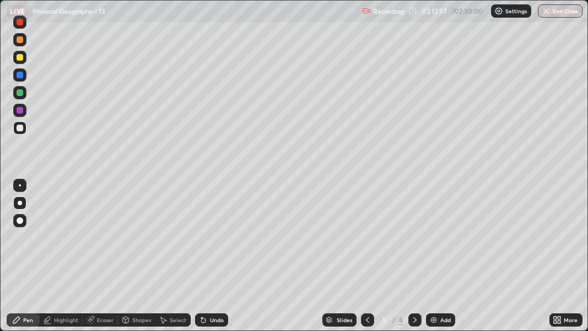
click at [19, 74] on div at bounding box center [20, 75] width 7 height 7
click at [22, 93] on div at bounding box center [20, 92] width 7 height 7
click at [20, 134] on div at bounding box center [19, 127] width 13 height 13
click at [20, 59] on div at bounding box center [20, 57] width 7 height 7
click at [24, 92] on div at bounding box center [19, 92] width 13 height 13
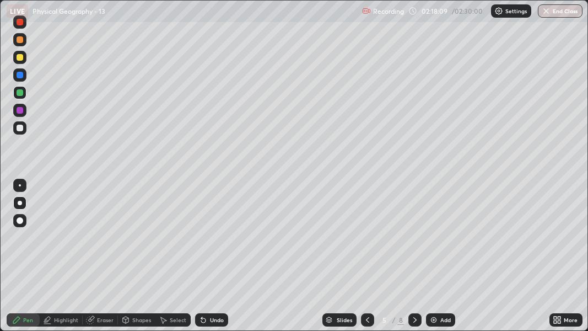
click at [211, 260] on div "Undo" at bounding box center [211, 319] width 33 height 13
click at [18, 132] on div at bounding box center [19, 127] width 13 height 13
click at [213, 260] on div "Undo" at bounding box center [217, 320] width 14 height 6
click at [211, 260] on div "Undo" at bounding box center [217, 320] width 14 height 6
click at [212, 260] on div "Undo" at bounding box center [217, 320] width 14 height 6
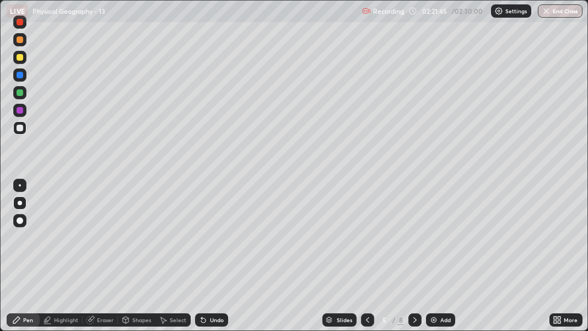
click at [218, 260] on div "Undo" at bounding box center [211, 319] width 33 height 13
click at [218, 260] on div "Undo" at bounding box center [217, 320] width 14 height 6
click at [21, 56] on div at bounding box center [20, 57] width 7 height 7
click at [22, 93] on div at bounding box center [20, 92] width 7 height 7
click at [19, 58] on div at bounding box center [20, 57] width 7 height 7
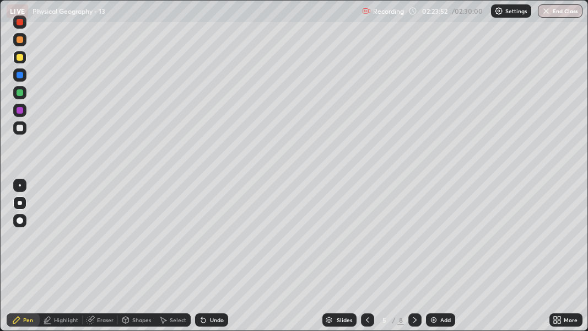
click at [21, 95] on div at bounding box center [20, 92] width 7 height 7
click at [19, 23] on div at bounding box center [20, 22] width 7 height 7
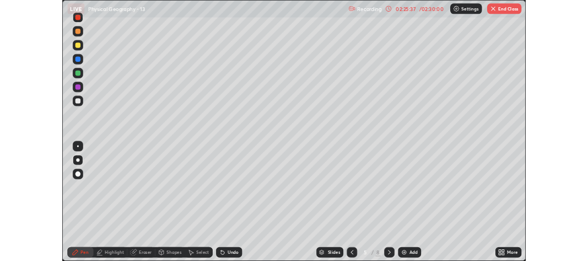
scroll to position [331, 588]
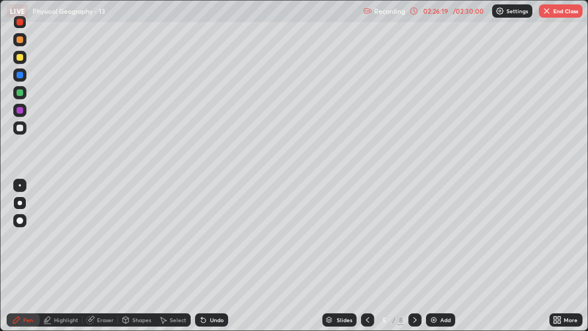
click at [430, 8] on div "02:26:19" at bounding box center [436, 11] width 31 height 7
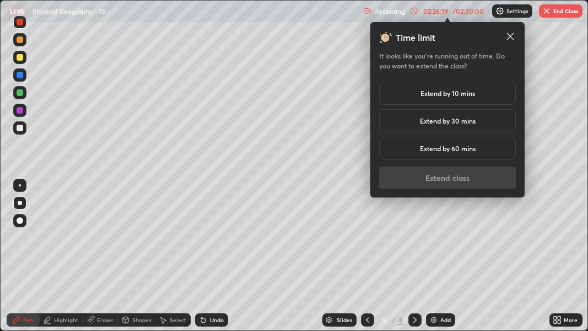
click at [450, 90] on h5 "Extend by 10 mins" at bounding box center [448, 93] width 55 height 10
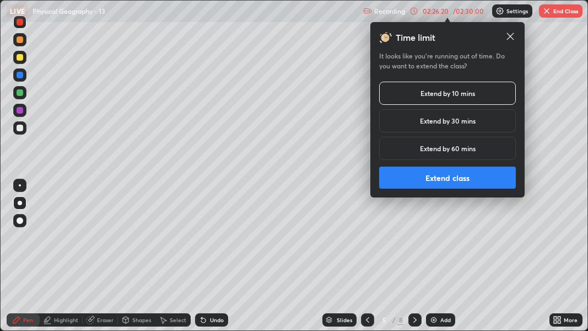
click at [446, 179] on button "Extend class" at bounding box center [447, 178] width 137 height 22
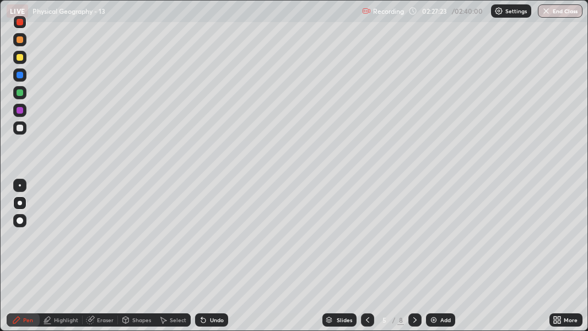
click at [367, 319] on icon at bounding box center [367, 319] width 9 height 9
click at [413, 322] on icon at bounding box center [415, 319] width 9 height 9
click at [568, 320] on div "More" at bounding box center [571, 320] width 14 height 6
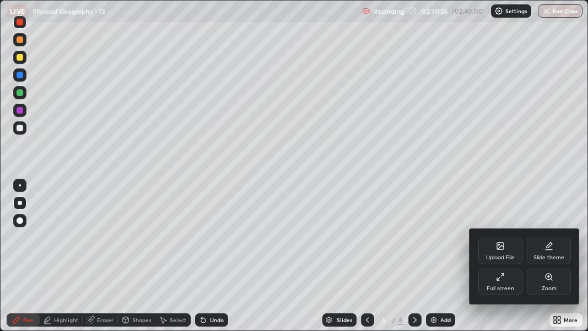
click at [509, 286] on div "Full screen" at bounding box center [501, 289] width 28 height 6
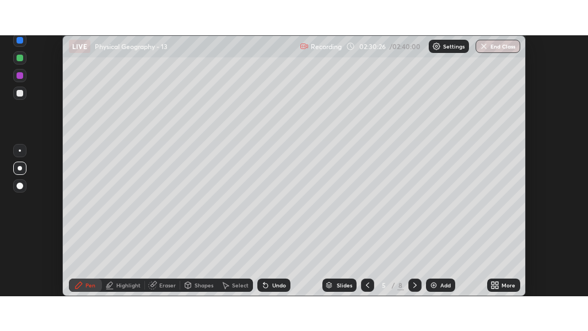
scroll to position [54891, 54563]
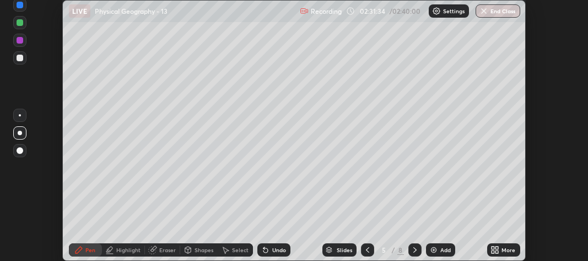
click at [509, 251] on div "More" at bounding box center [509, 250] width 14 height 6
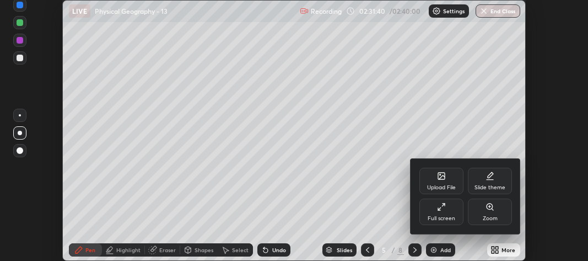
click at [451, 211] on div "Full screen" at bounding box center [442, 212] width 44 height 26
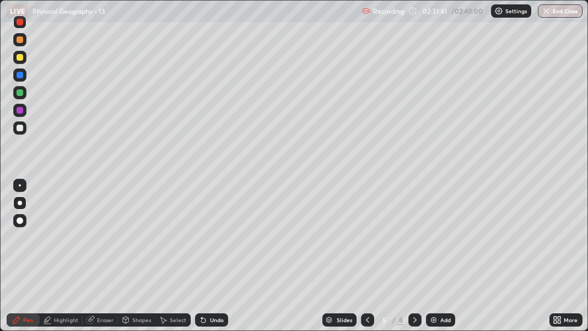
scroll to position [331, 588]
click at [560, 13] on button "End Class" at bounding box center [560, 10] width 45 height 13
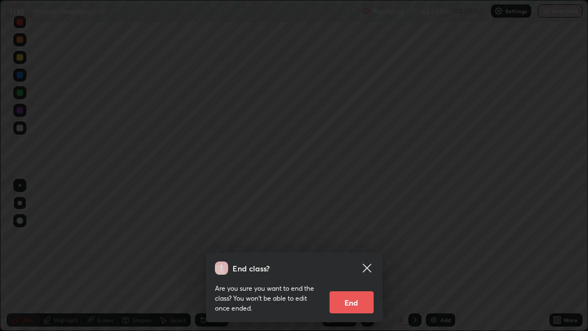
click at [355, 308] on button "End" at bounding box center [352, 302] width 44 height 22
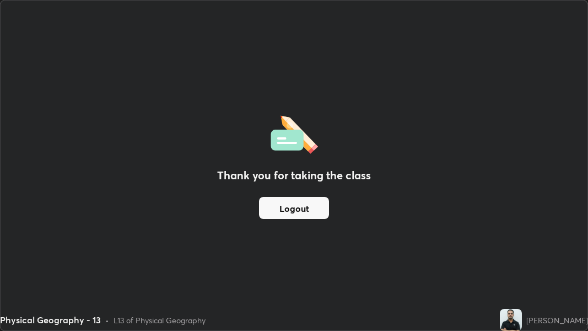
click at [292, 210] on button "Logout" at bounding box center [294, 208] width 70 height 22
